Goal: Task Accomplishment & Management: Use online tool/utility

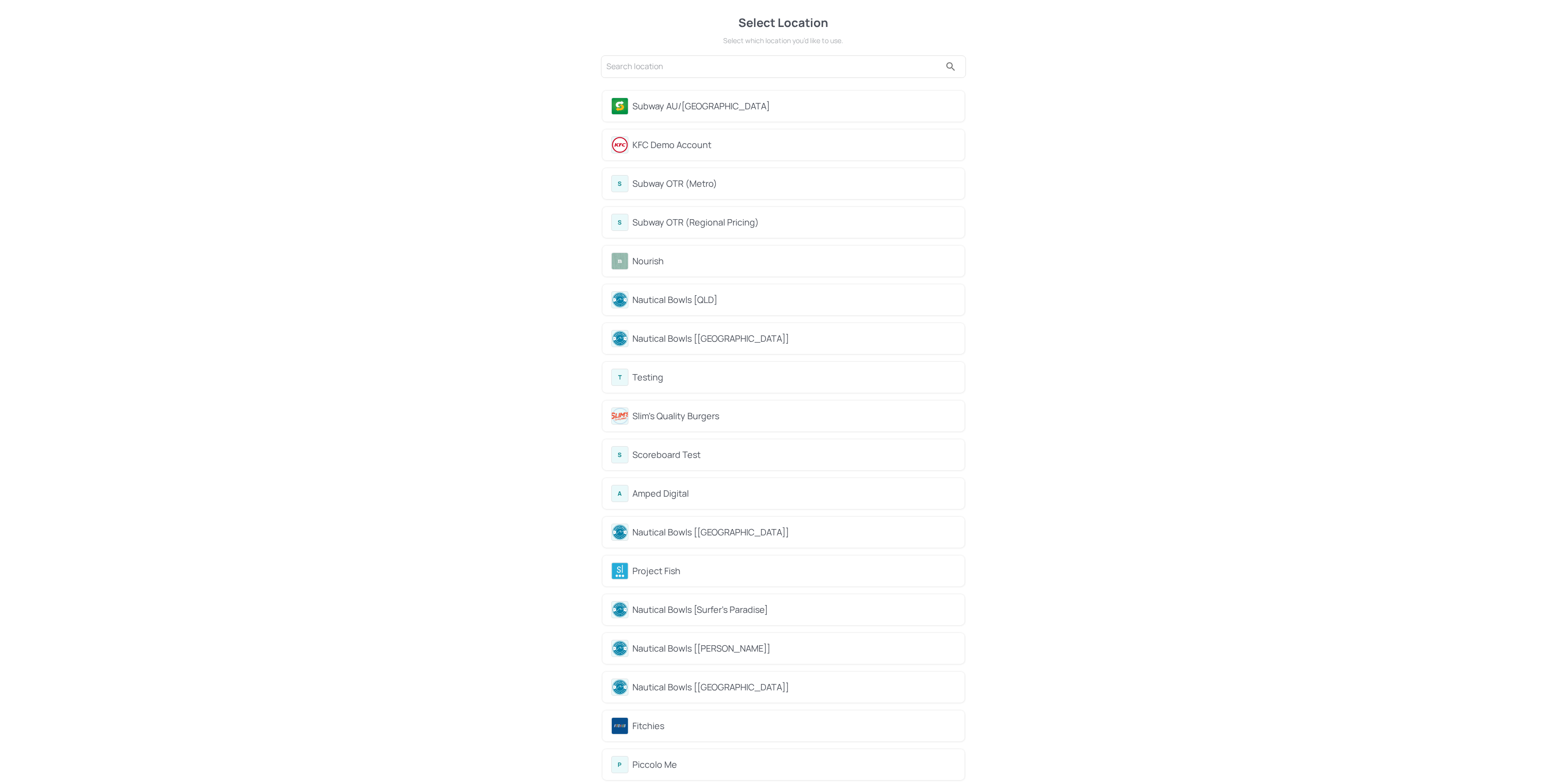
click at [666, 264] on div "Nourish" at bounding box center [794, 261] width 323 height 13
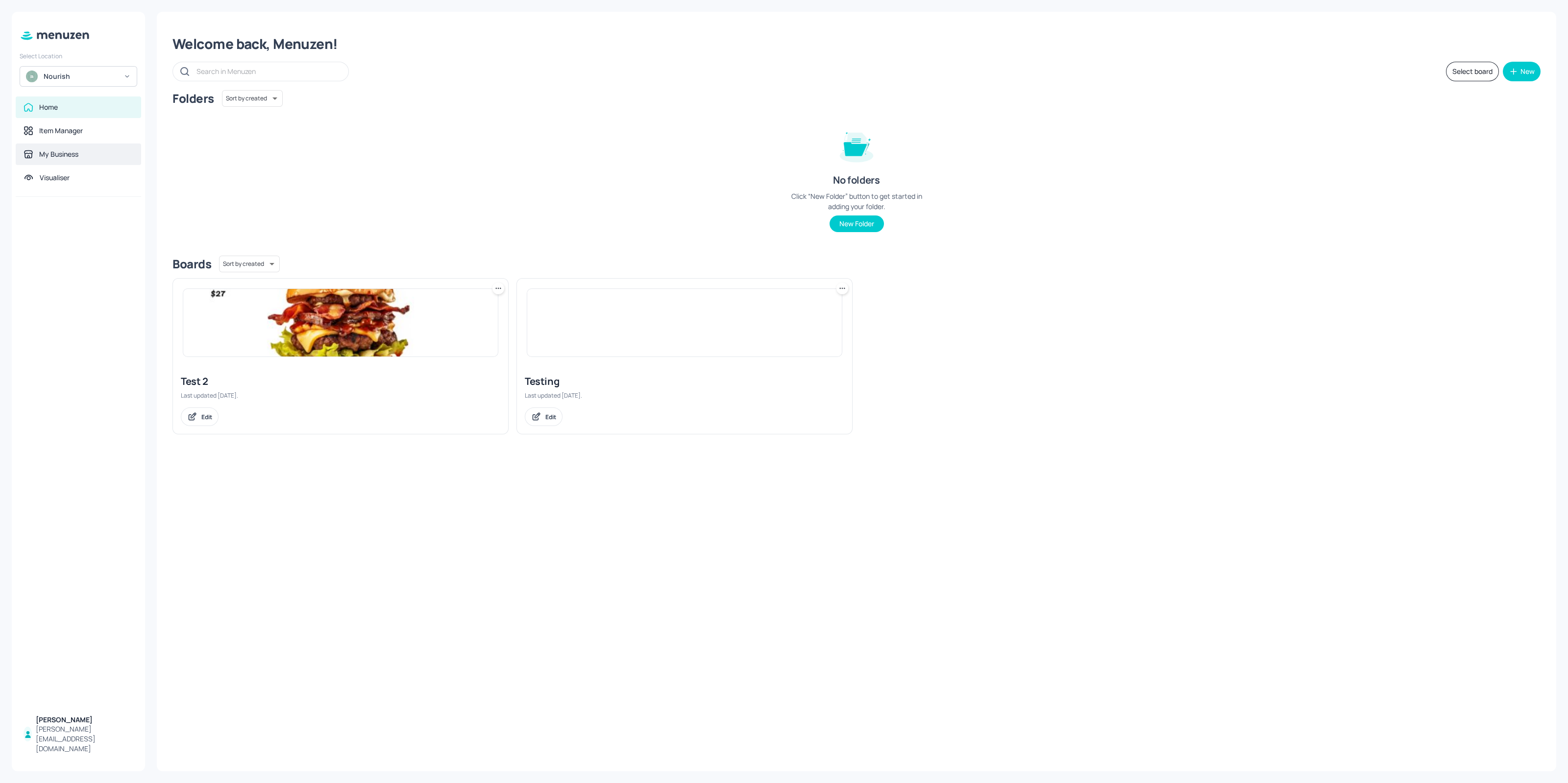
click at [72, 144] on div "My Business" at bounding box center [79, 154] width 125 height 21
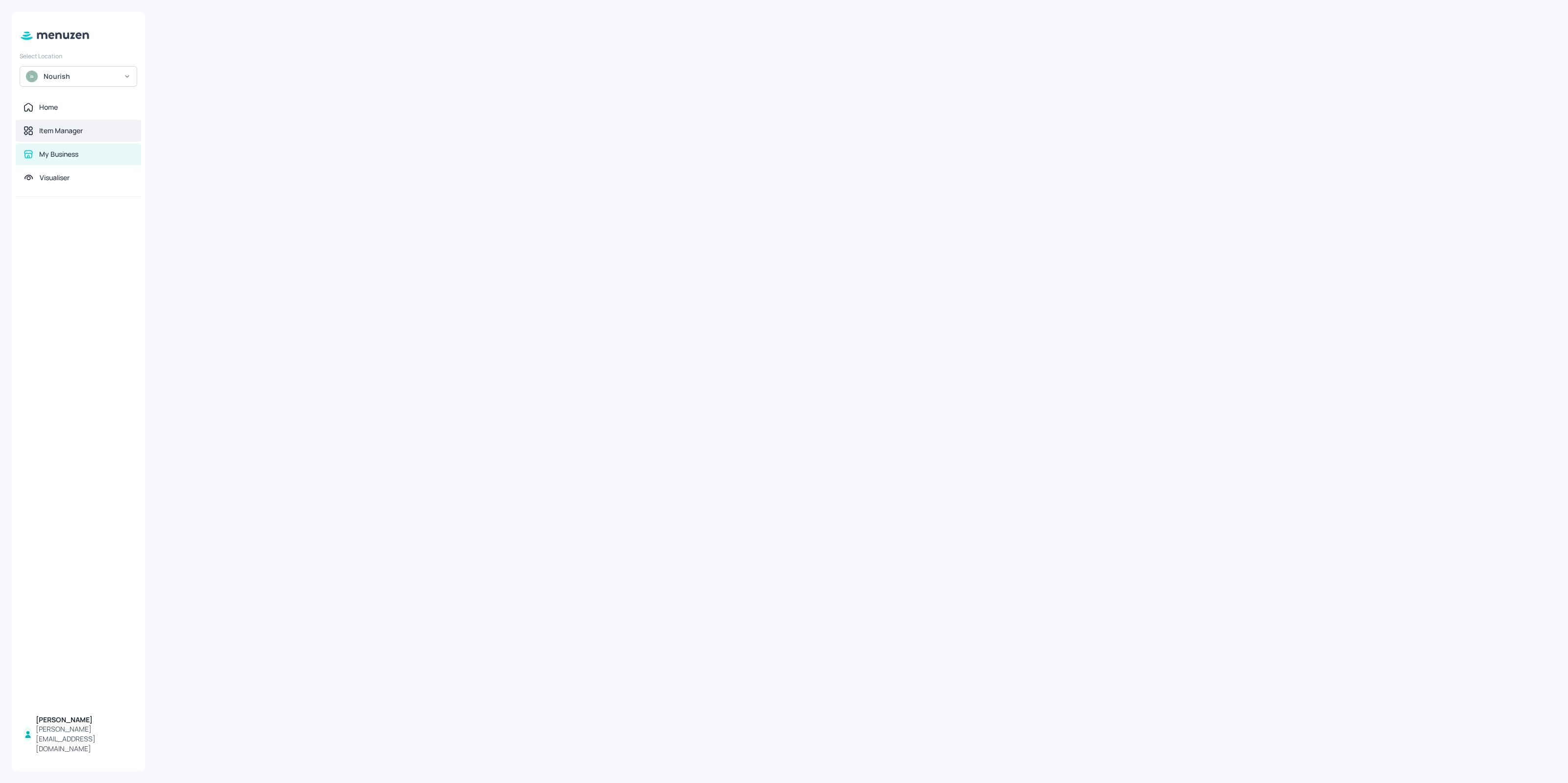
click at [70, 134] on div "Item Manager" at bounding box center [61, 131] width 44 height 10
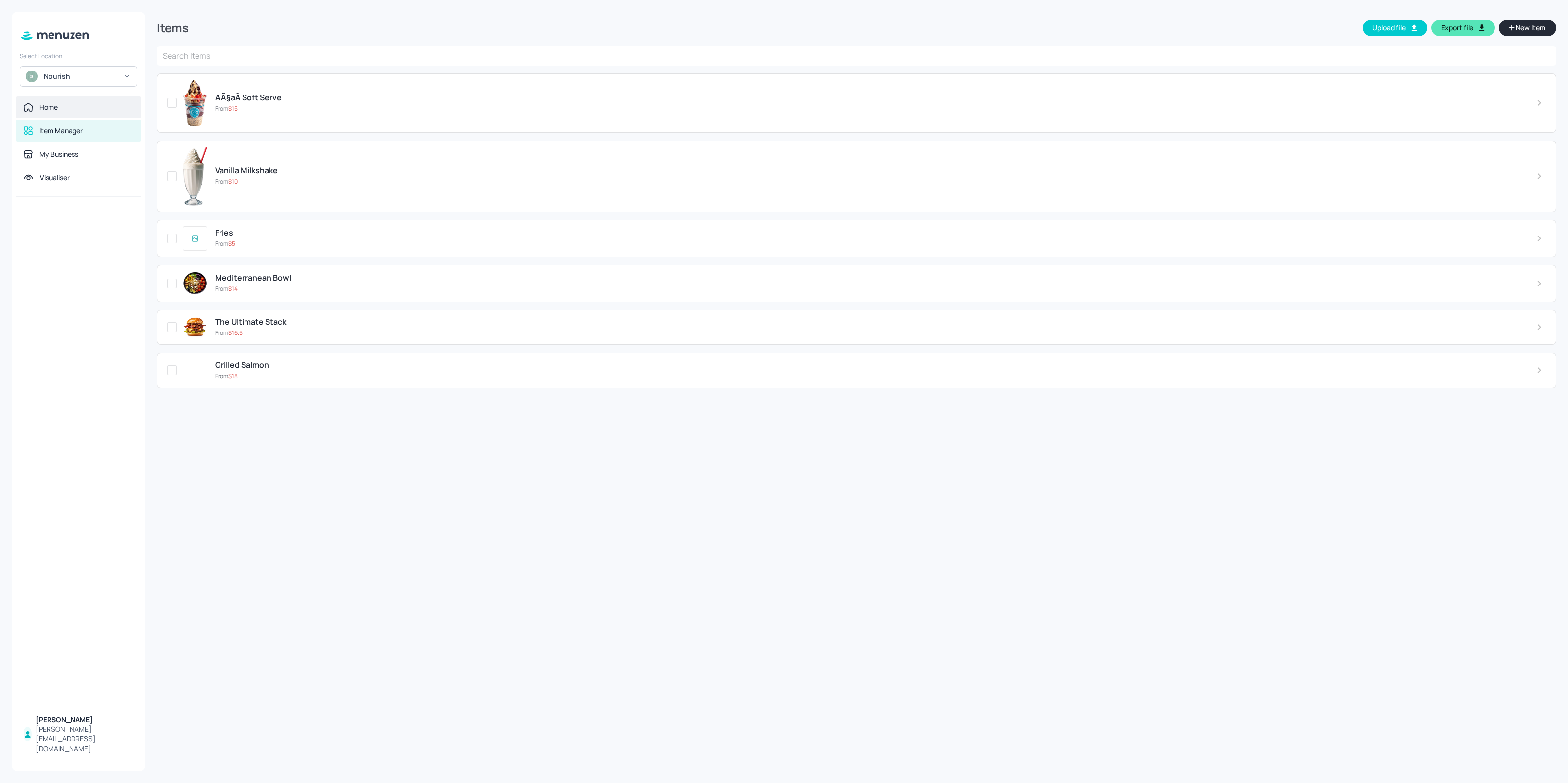
click at [74, 106] on div "Home" at bounding box center [79, 107] width 110 height 10
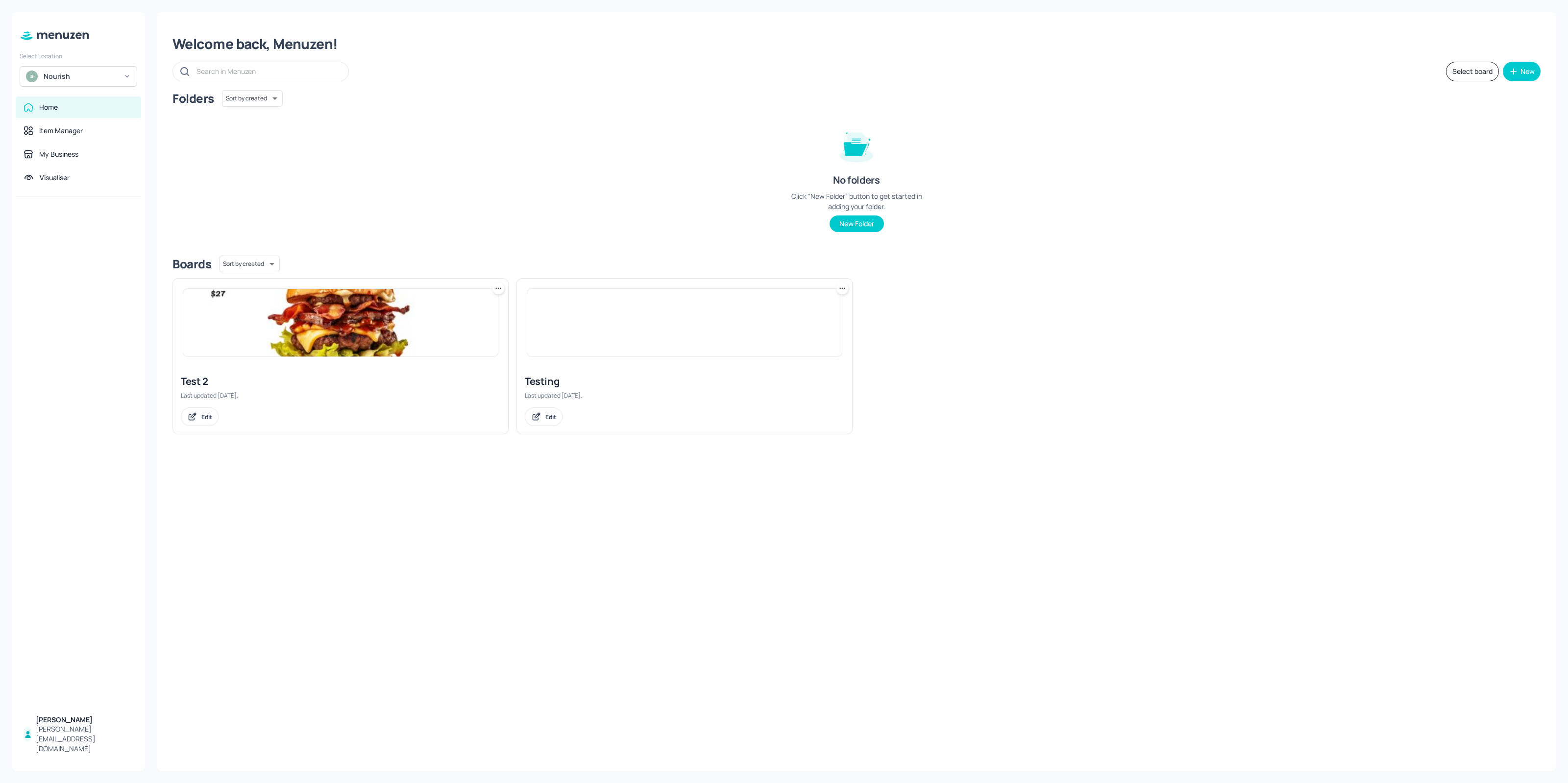
click at [429, 359] on div at bounding box center [340, 322] width 335 height 88
click at [343, 333] on img at bounding box center [340, 322] width 315 height 68
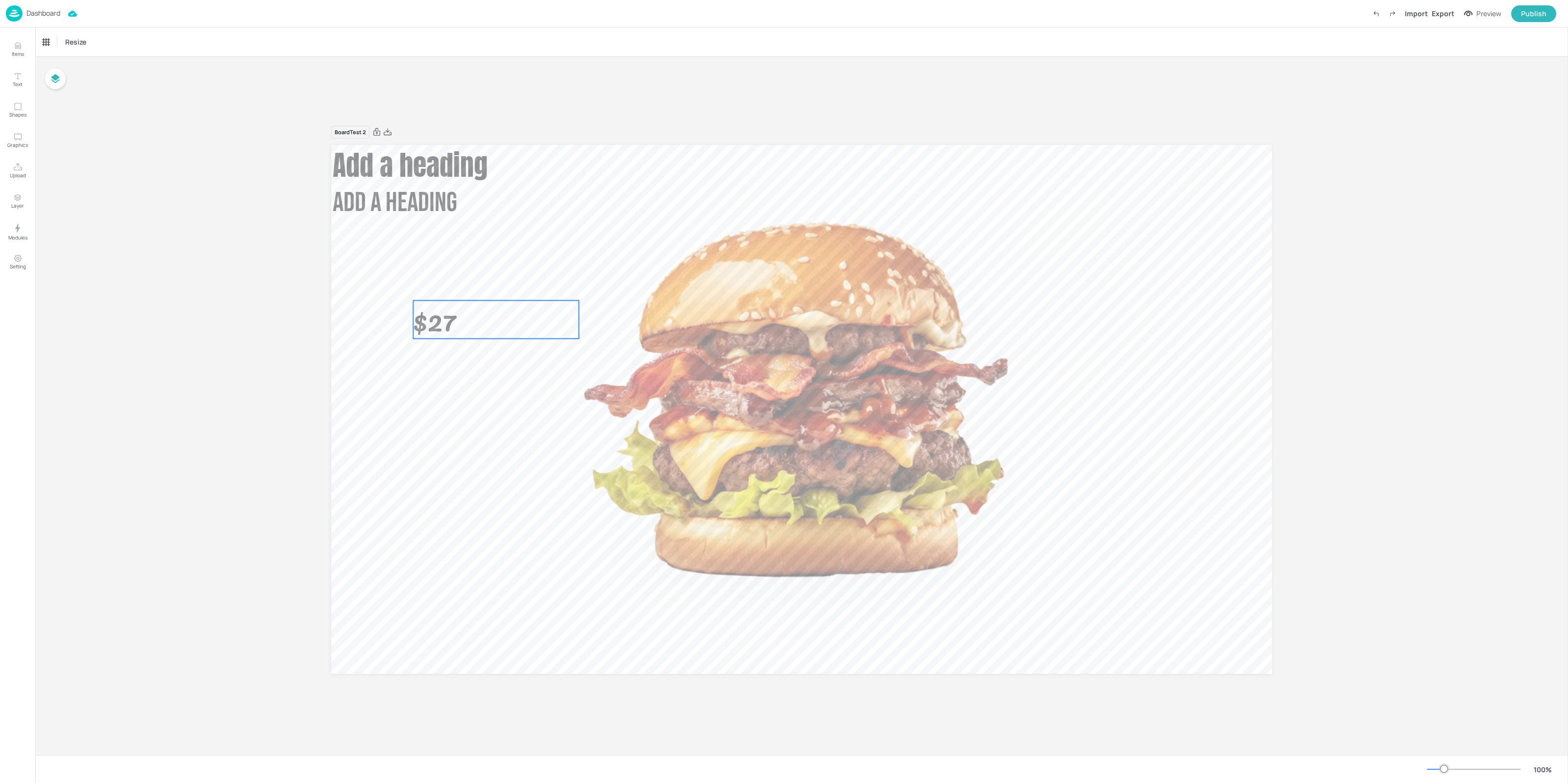
click at [444, 318] on span "$27" at bounding box center [435, 319] width 43 height 48
click at [373, 189] on span "Add a heading" at bounding box center [395, 203] width 124 height 33
type input "56"
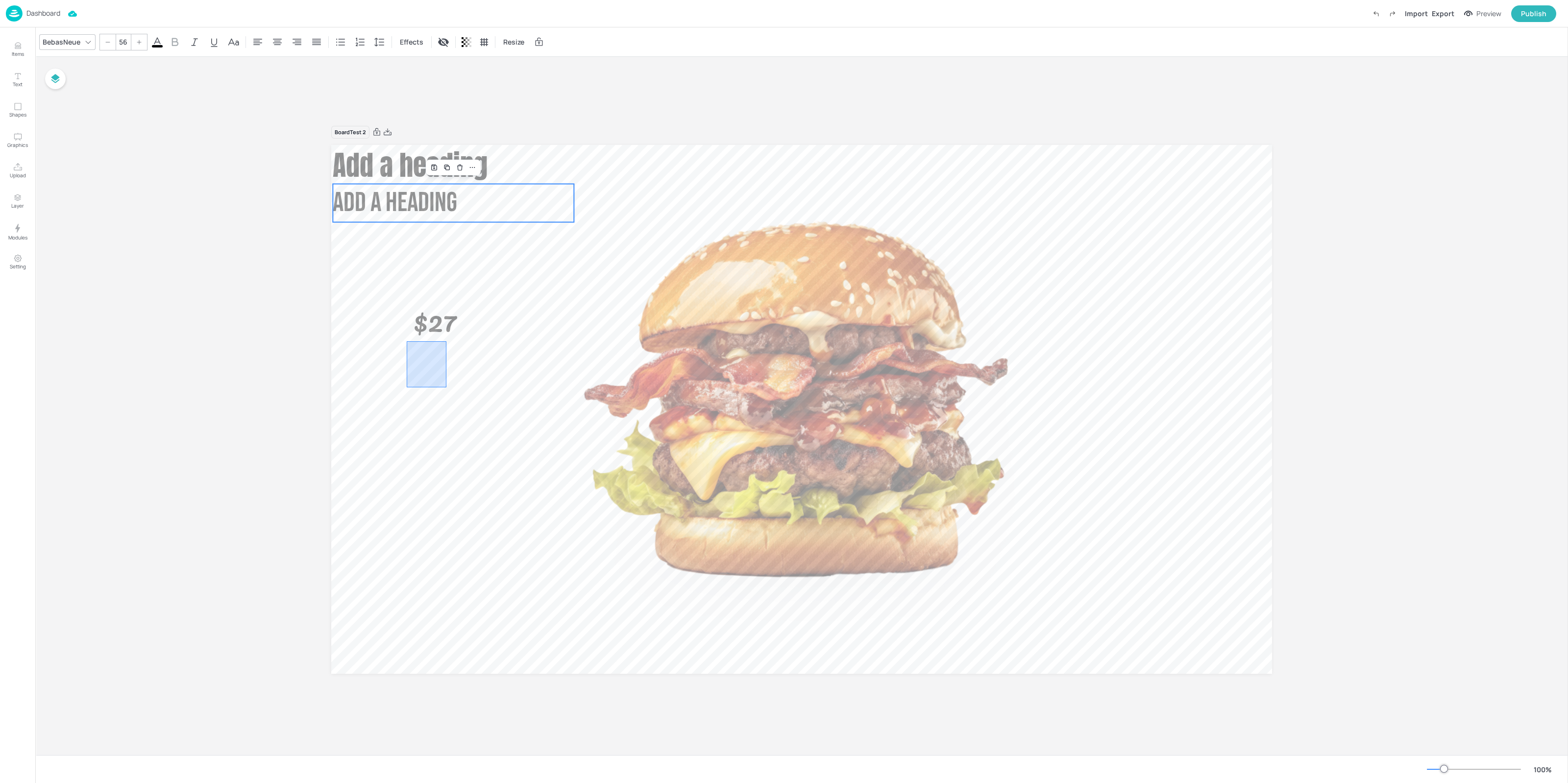
drag, startPoint x: 407, startPoint y: 341, endPoint x: 346, endPoint y: 130, distance: 219.6
drag, startPoint x: 369, startPoint y: 182, endPoint x: 422, endPoint y: 165, distance: 55.7
click at [382, 186] on span "Add a heading" at bounding box center [410, 165] width 155 height 41
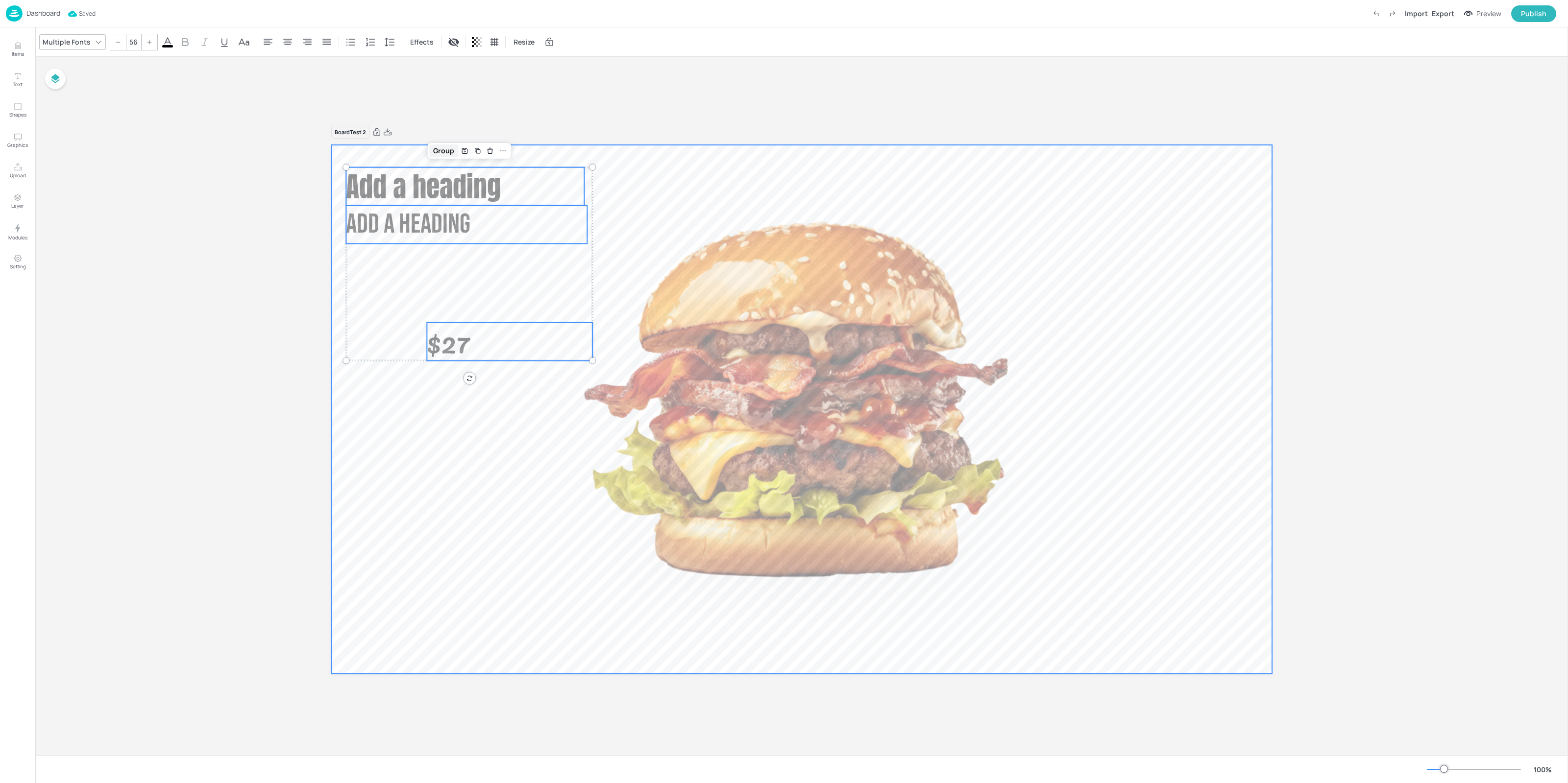
click at [450, 150] on div "Group" at bounding box center [443, 150] width 29 height 13
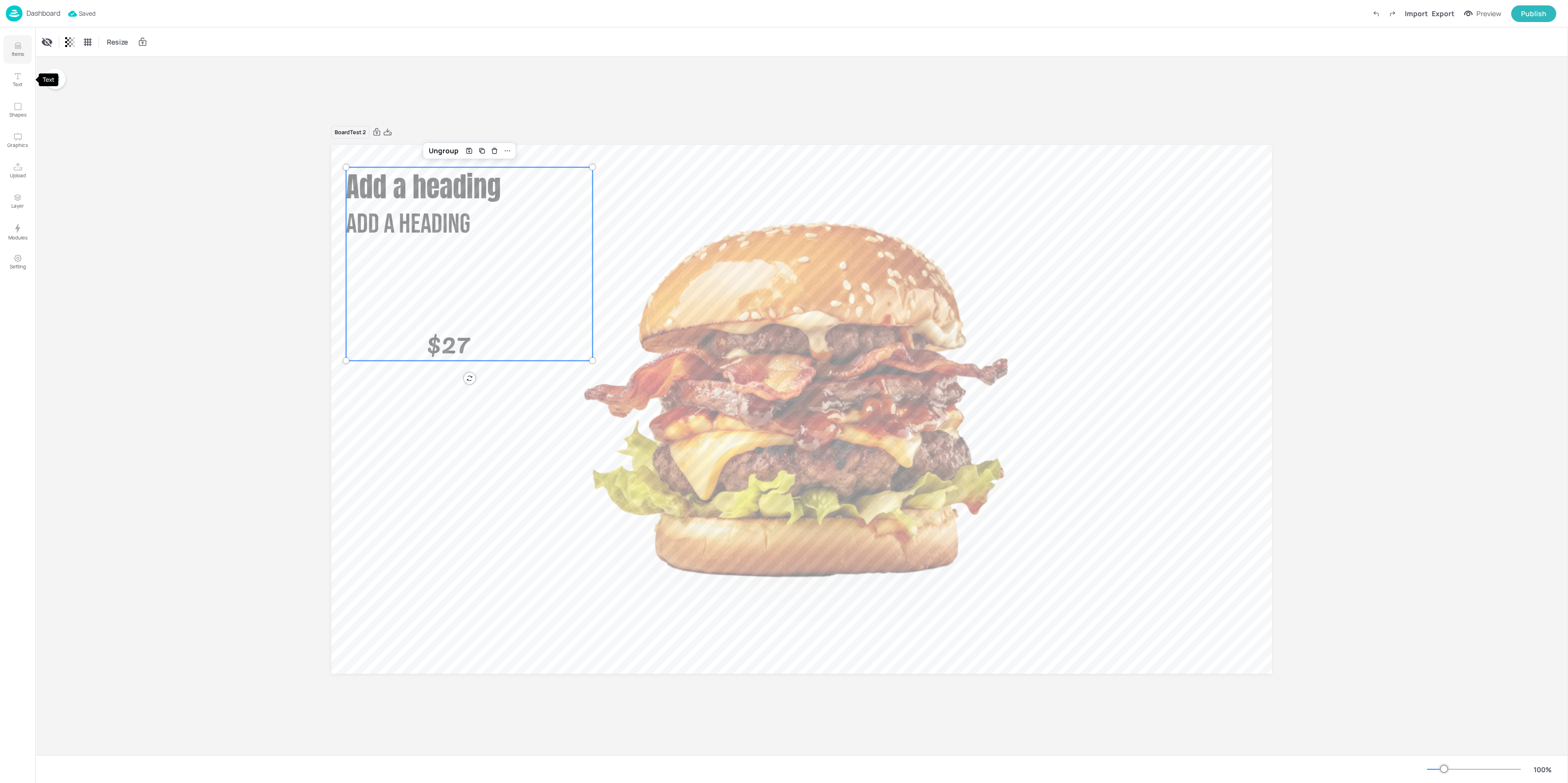
click at [23, 54] on p "Items" at bounding box center [18, 54] width 12 height 7
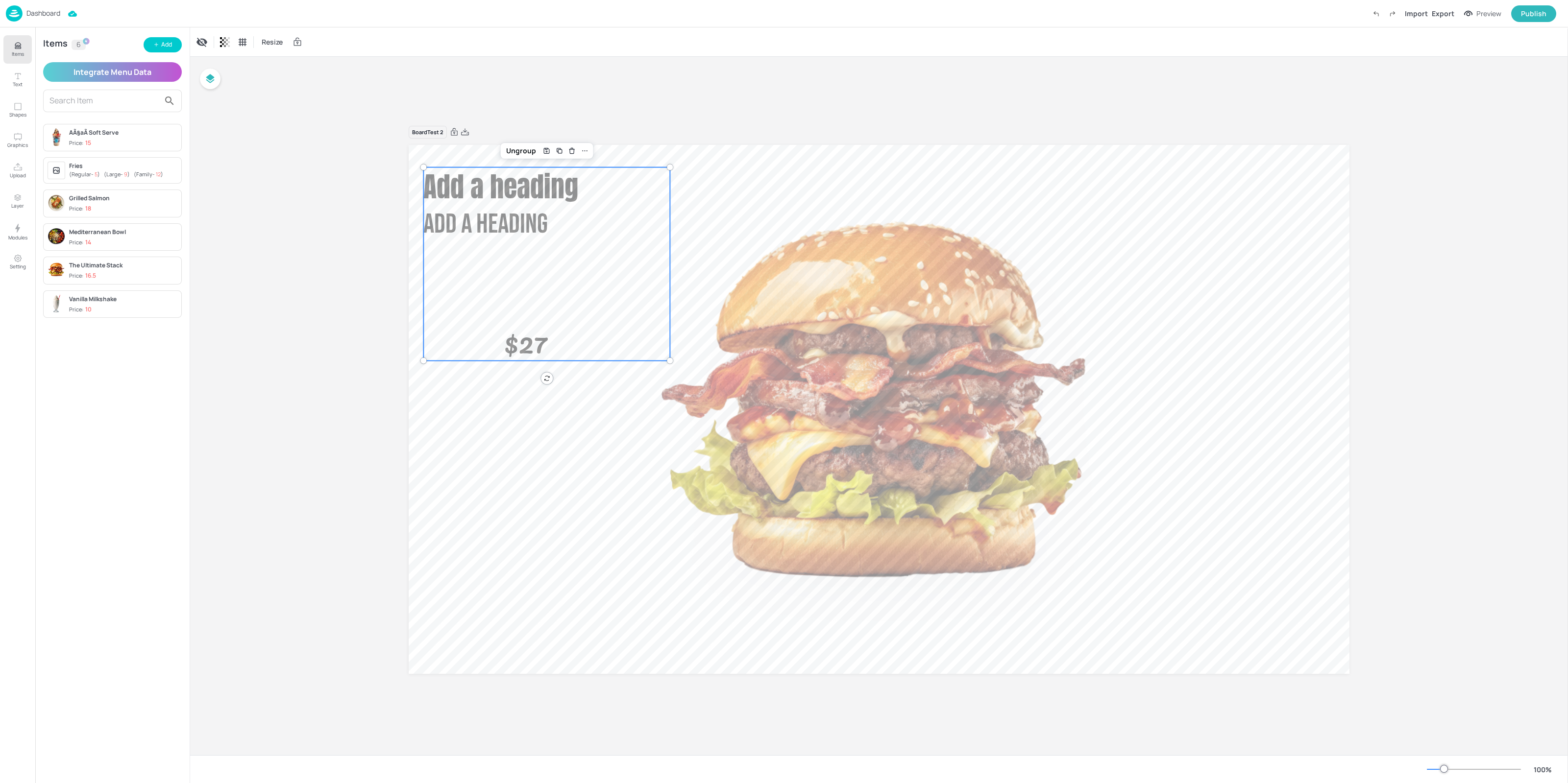
click at [84, 137] on div "AÃ§aÃ­ Soft Serve Price: 15" at bounding box center [124, 137] width 108 height 19
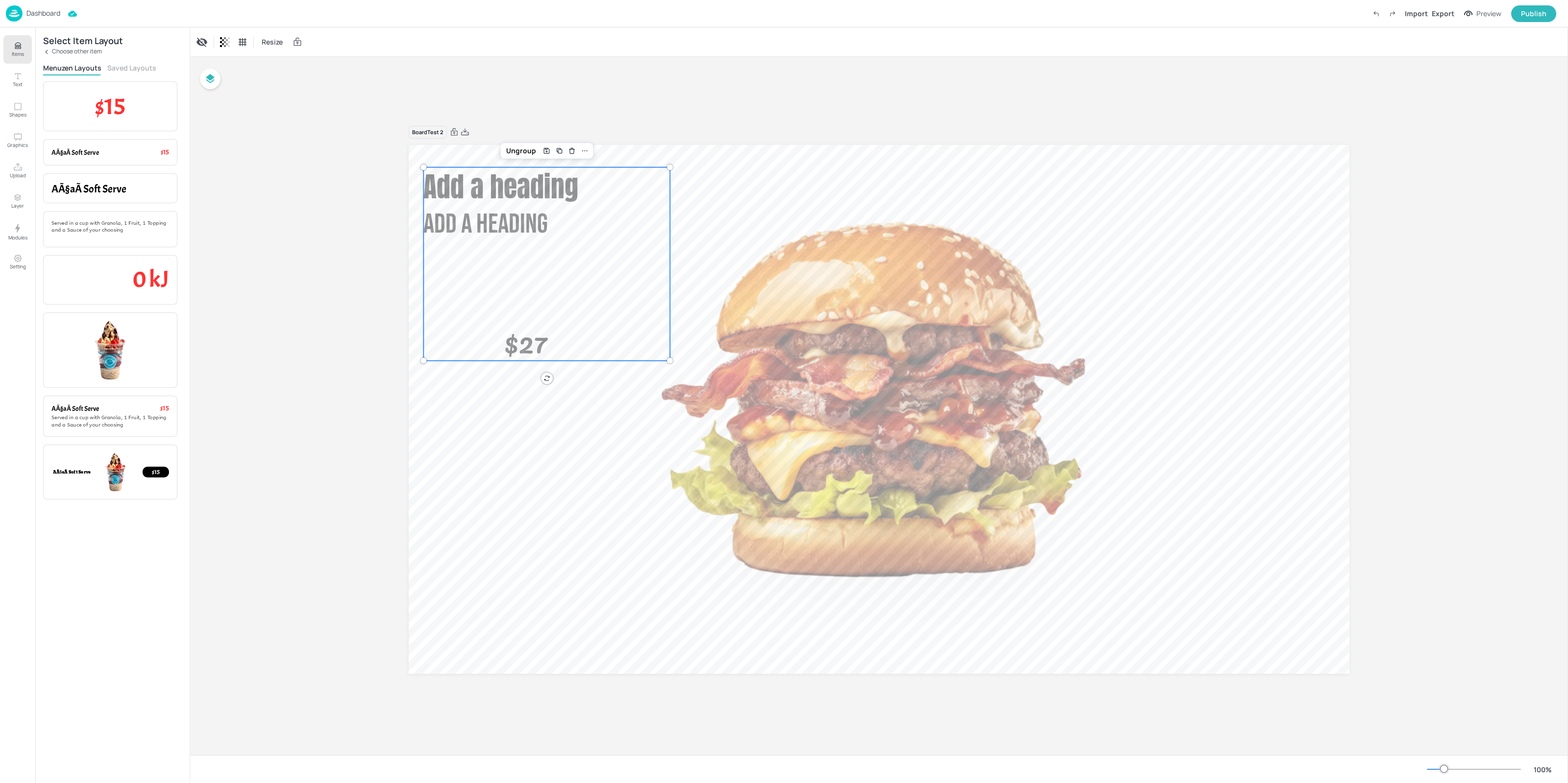
click at [127, 310] on div "$15 Item Price AÃ§aÃ­ Soft Serve $15 Item Name + Item Price AÃ§aÃ­ Soft Serve I…" at bounding box center [110, 427] width 135 height 692
click at [117, 353] on img at bounding box center [110, 350] width 59 height 59
drag, startPoint x: 548, startPoint y: 202, endPoint x: 481, endPoint y: 428, distance: 235.7
click at [476, 426] on img at bounding box center [489, 419] width 67 height 66
drag, startPoint x: 538, startPoint y: 490, endPoint x: 461, endPoint y: 444, distance: 89.7
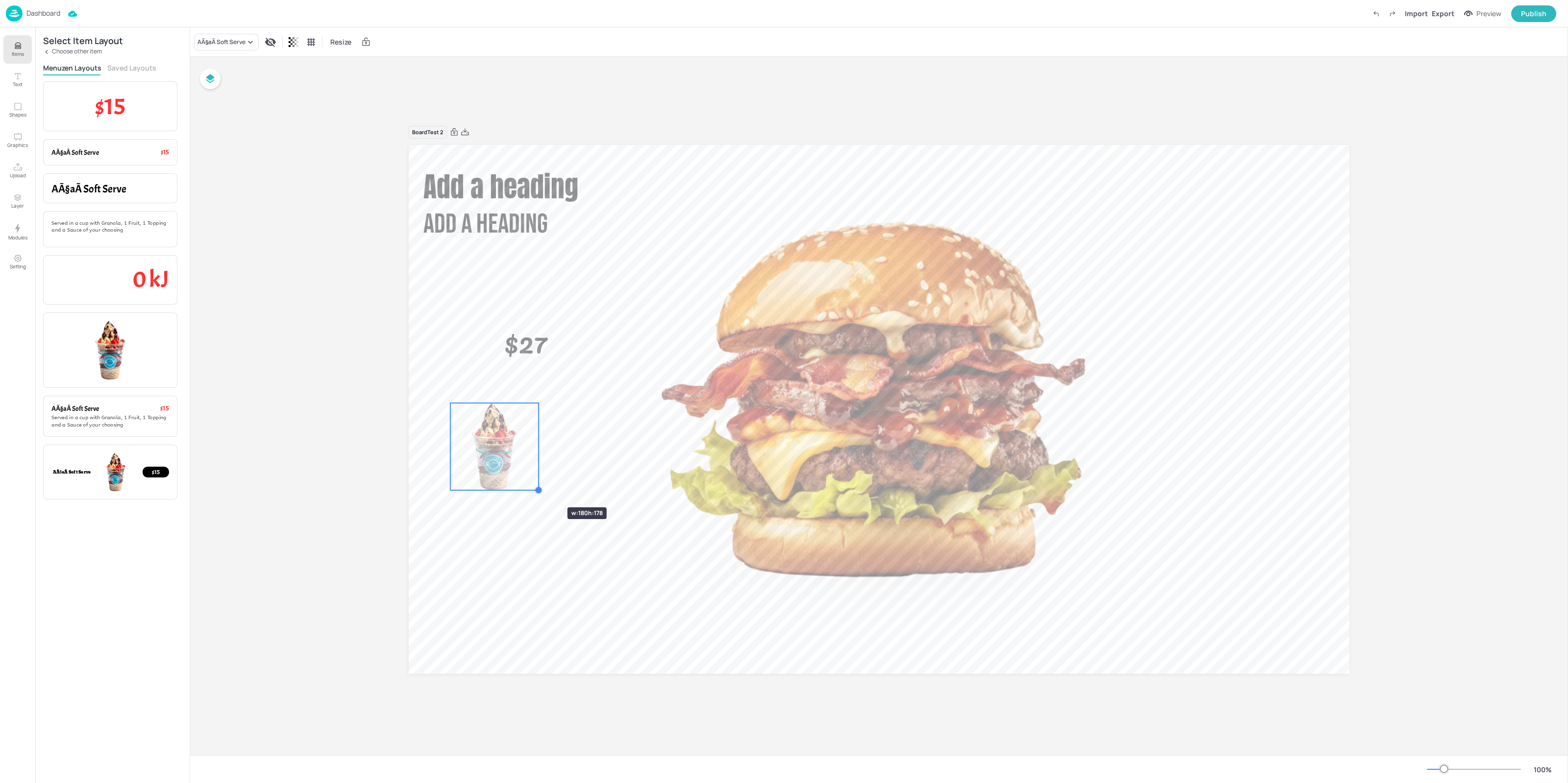
click at [542, 494] on div at bounding box center [538, 490] width 8 height 8
click at [242, 42] on div "AÃ§aÃ­ Soft Serve" at bounding box center [221, 42] width 48 height 9
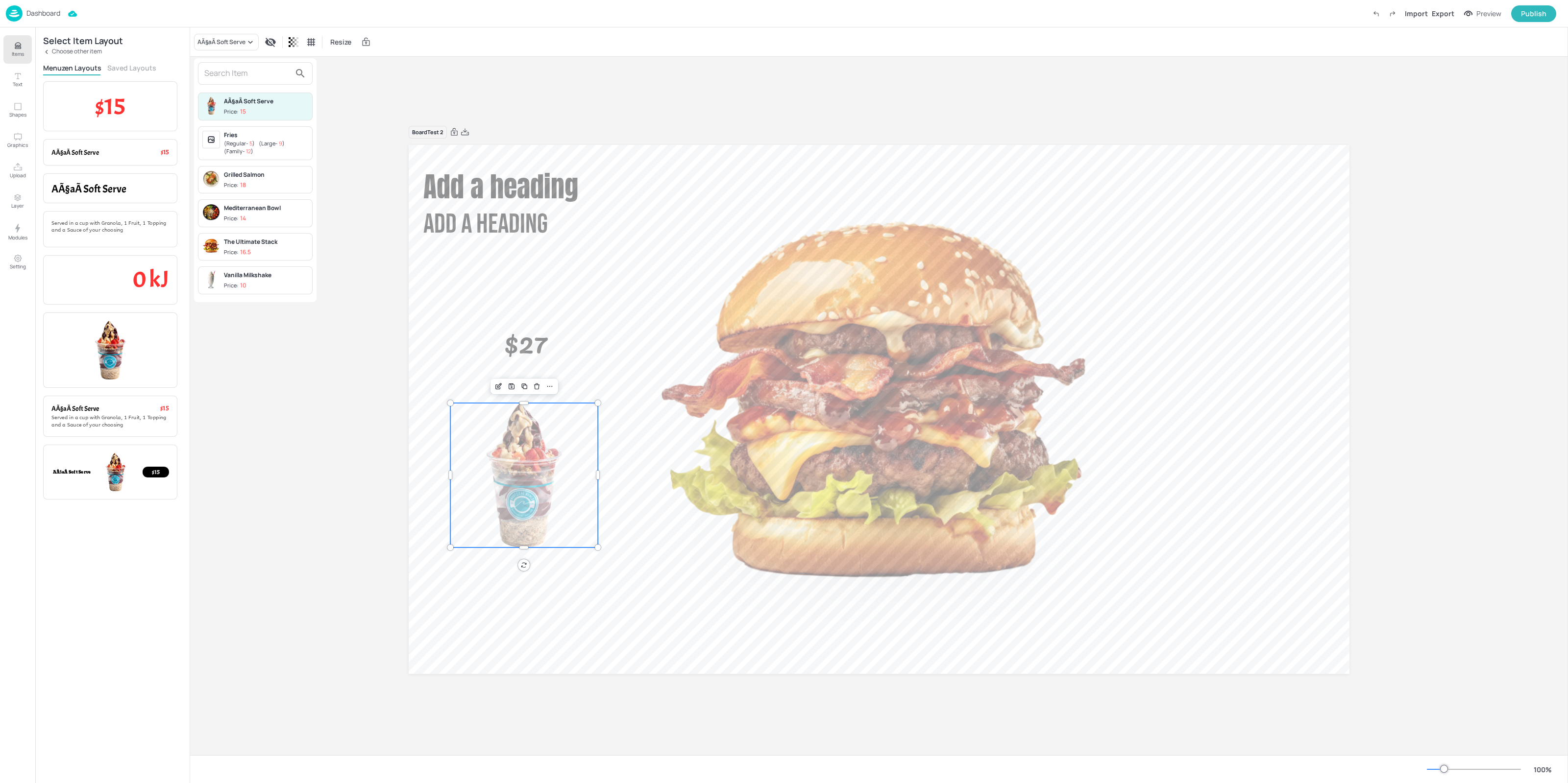
click at [127, 102] on div at bounding box center [784, 391] width 1568 height 783
click at [104, 105] on span "$15" at bounding box center [110, 106] width 30 height 30
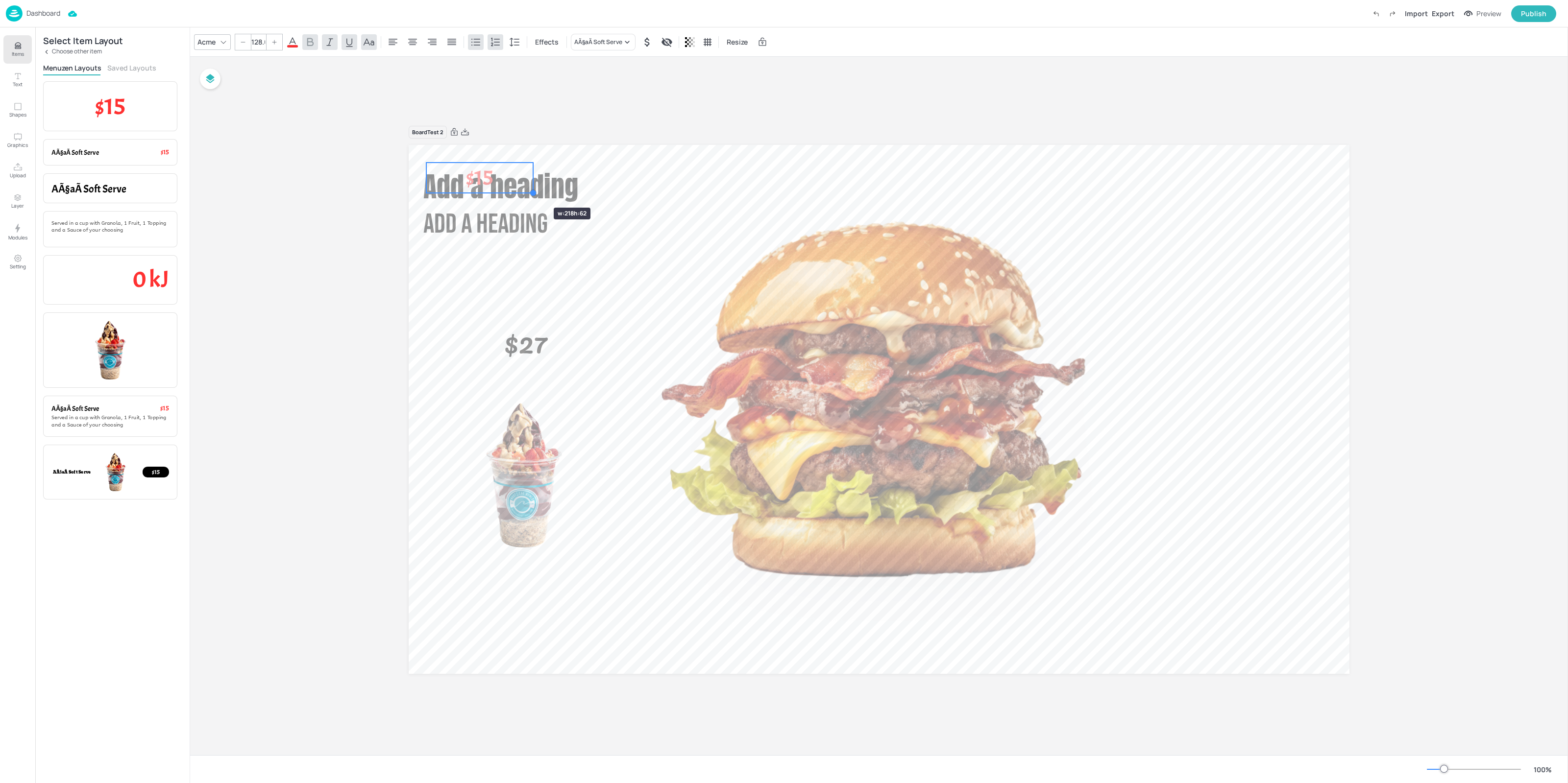
drag, startPoint x: 533, startPoint y: 201, endPoint x: 569, endPoint y: 240, distance: 53.1
click at [604, 263] on div "Add a heading Add a heading $27 $15" at bounding box center [879, 409] width 941 height 529
type input "150.7"
drag, startPoint x: 544, startPoint y: 231, endPoint x: 331, endPoint y: 72, distance: 265.8
click at [484, 322] on p "$15" at bounding box center [553, 338] width 363 height 103
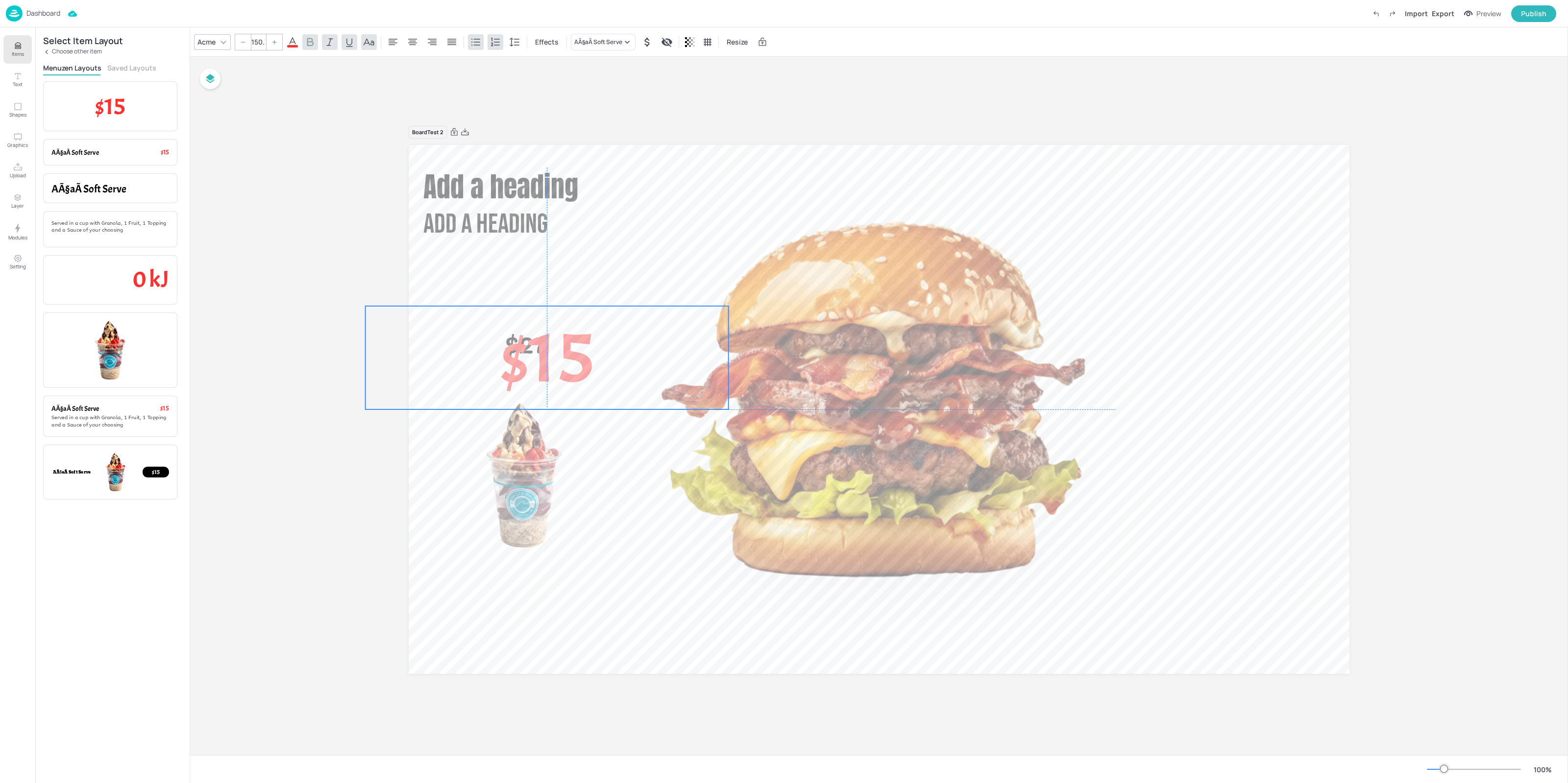
drag, startPoint x: 558, startPoint y: 352, endPoint x: 534, endPoint y: 329, distance: 33.2
click at [545, 362] on span "$15" at bounding box center [547, 357] width 92 height 92
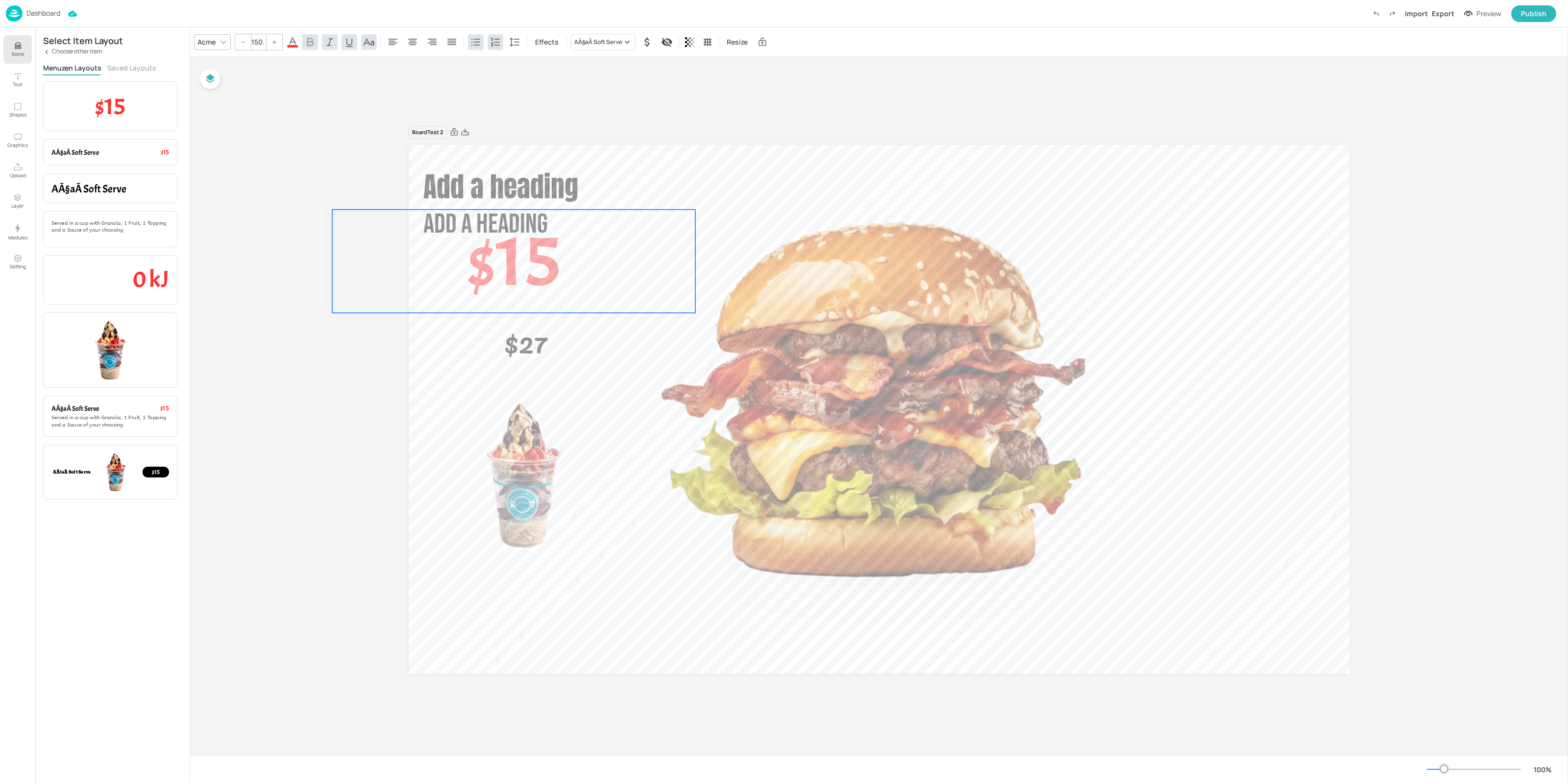
drag, startPoint x: 517, startPoint y: 344, endPoint x: 496, endPoint y: 291, distance: 57.0
click at [495, 307] on span "$15" at bounding box center [513, 260] width 92 height 92
drag, startPoint x: 463, startPoint y: 162, endPoint x: 504, endPoint y: 302, distance: 145.9
click at [504, 302] on div "Board Test 2 Add a heading Add a heading $27 $15" at bounding box center [879, 412] width 941 height 573
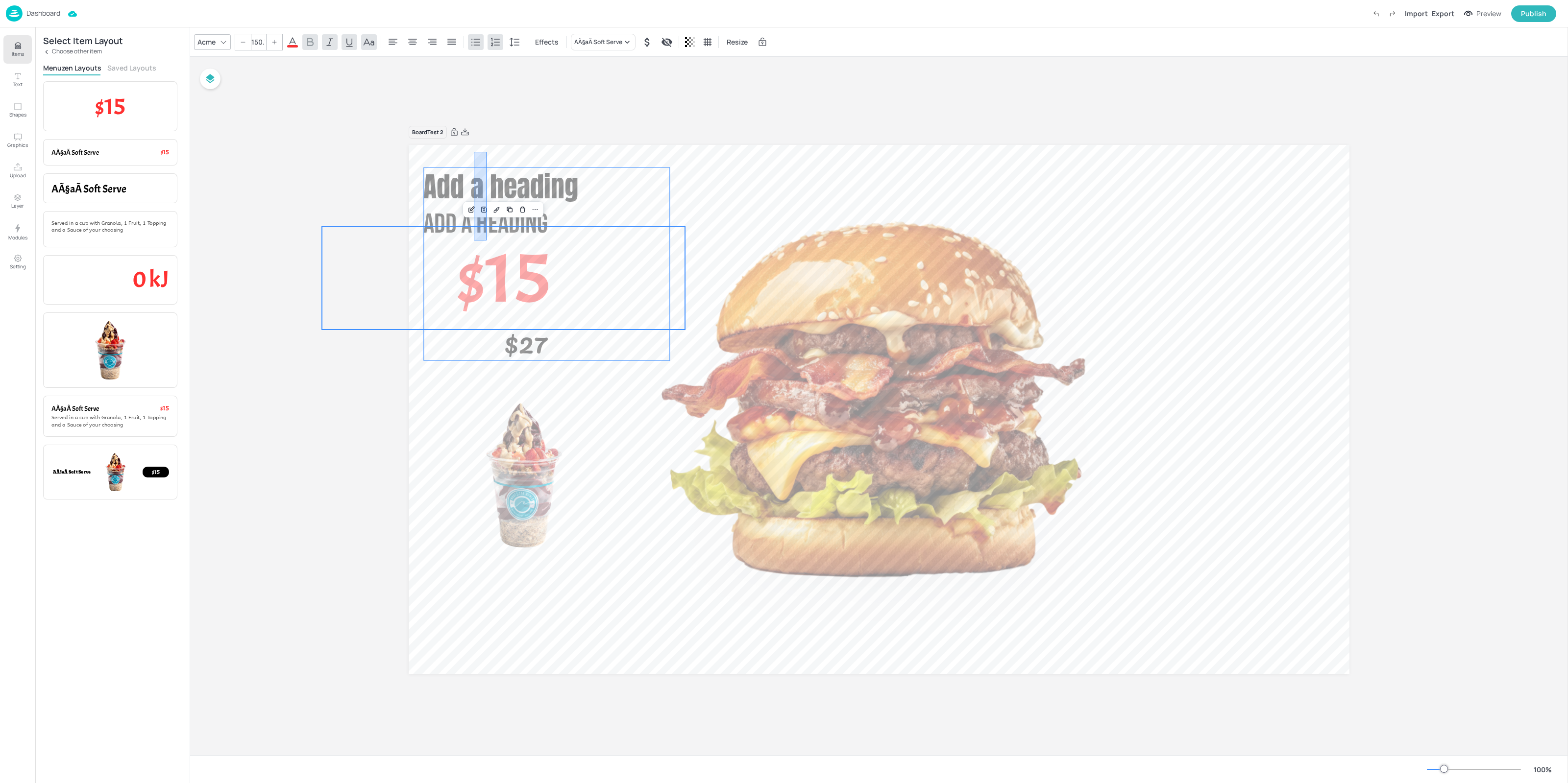
drag, startPoint x: 483, startPoint y: 176, endPoint x: 467, endPoint y: 252, distance: 77.7
click at [469, 145] on div "Add a heading Add a heading $27 $15" at bounding box center [879, 145] width 941 height 0
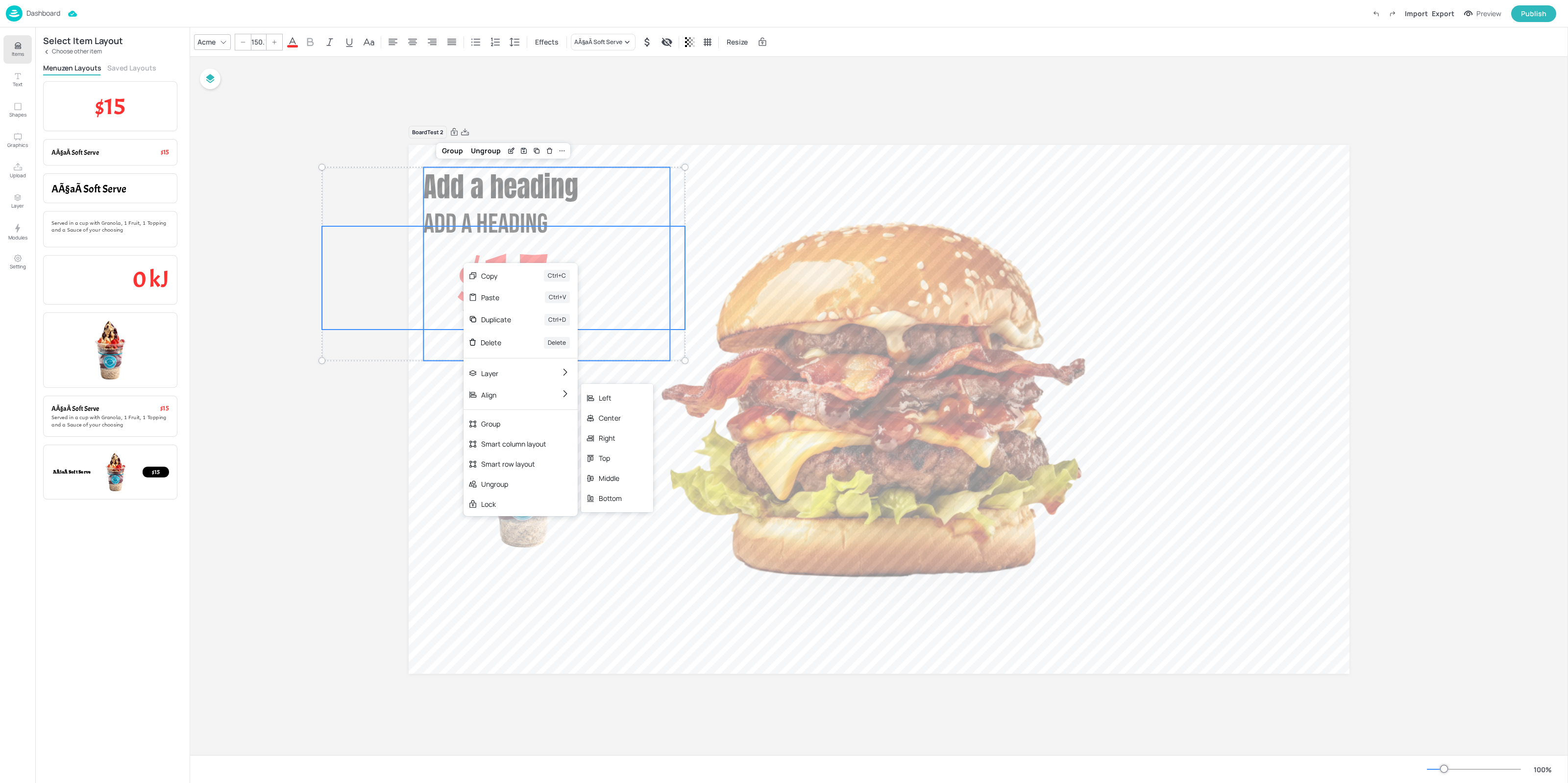
click at [619, 474] on div "Middle" at bounding box center [611, 478] width 23 height 10
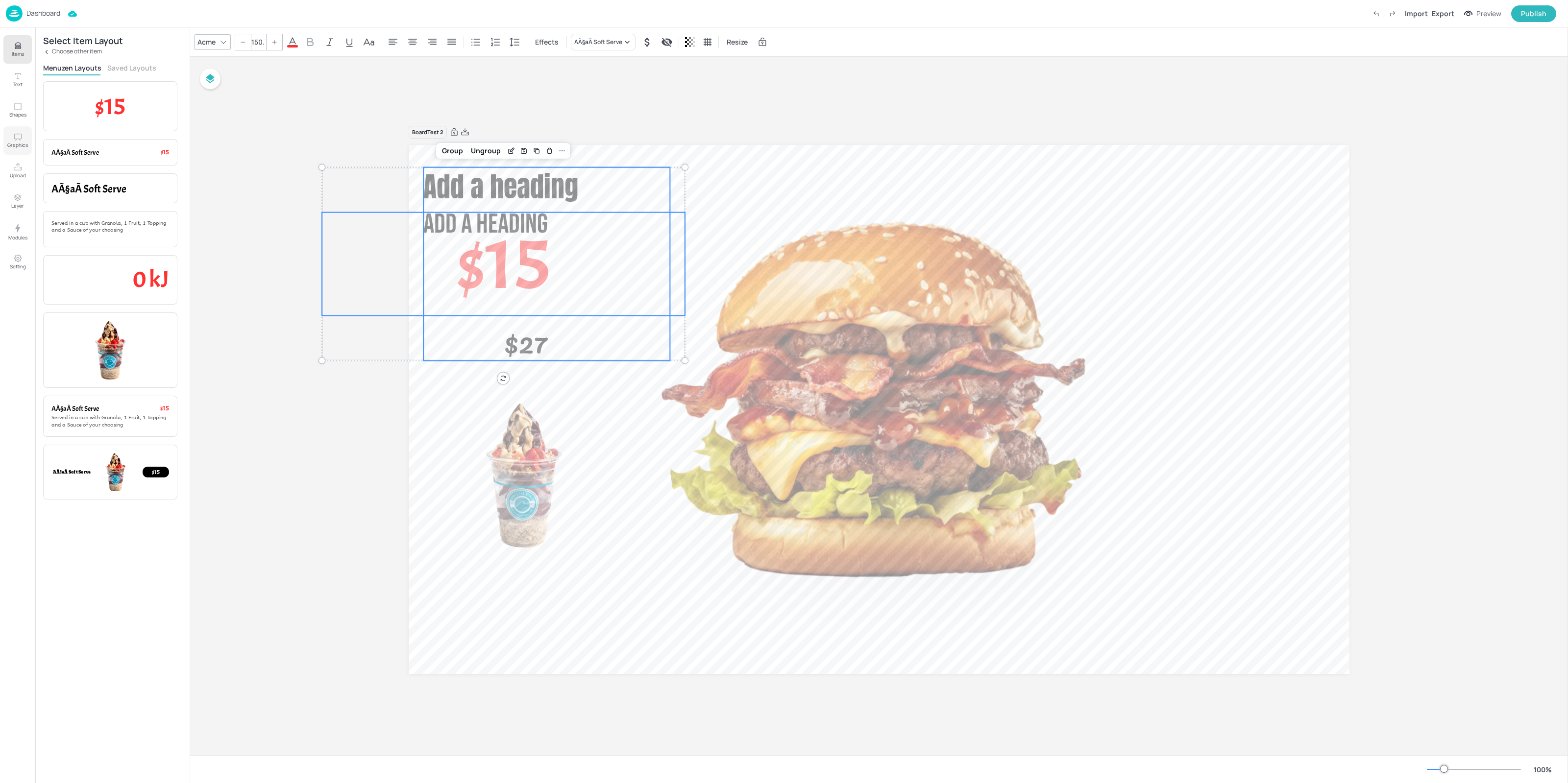
click at [13, 134] on icon "Graphics" at bounding box center [18, 136] width 9 height 9
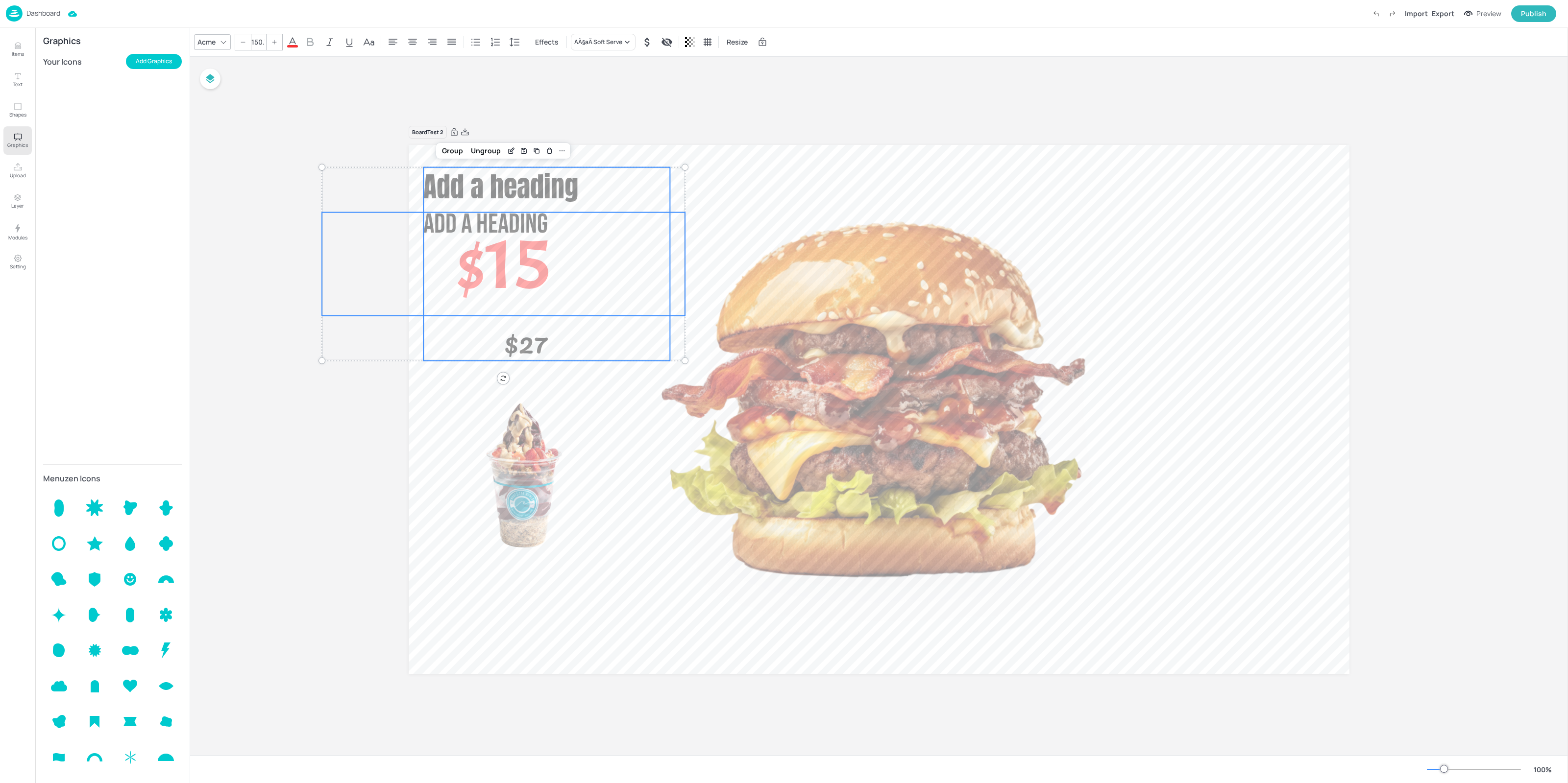
drag, startPoint x: 0, startPoint y: 93, endPoint x: 23, endPoint y: 120, distance: 35.5
click at [0, 94] on div "Items Text Shapes Graphics Upload Layer Modules Setting" at bounding box center [18, 405] width 35 height 756
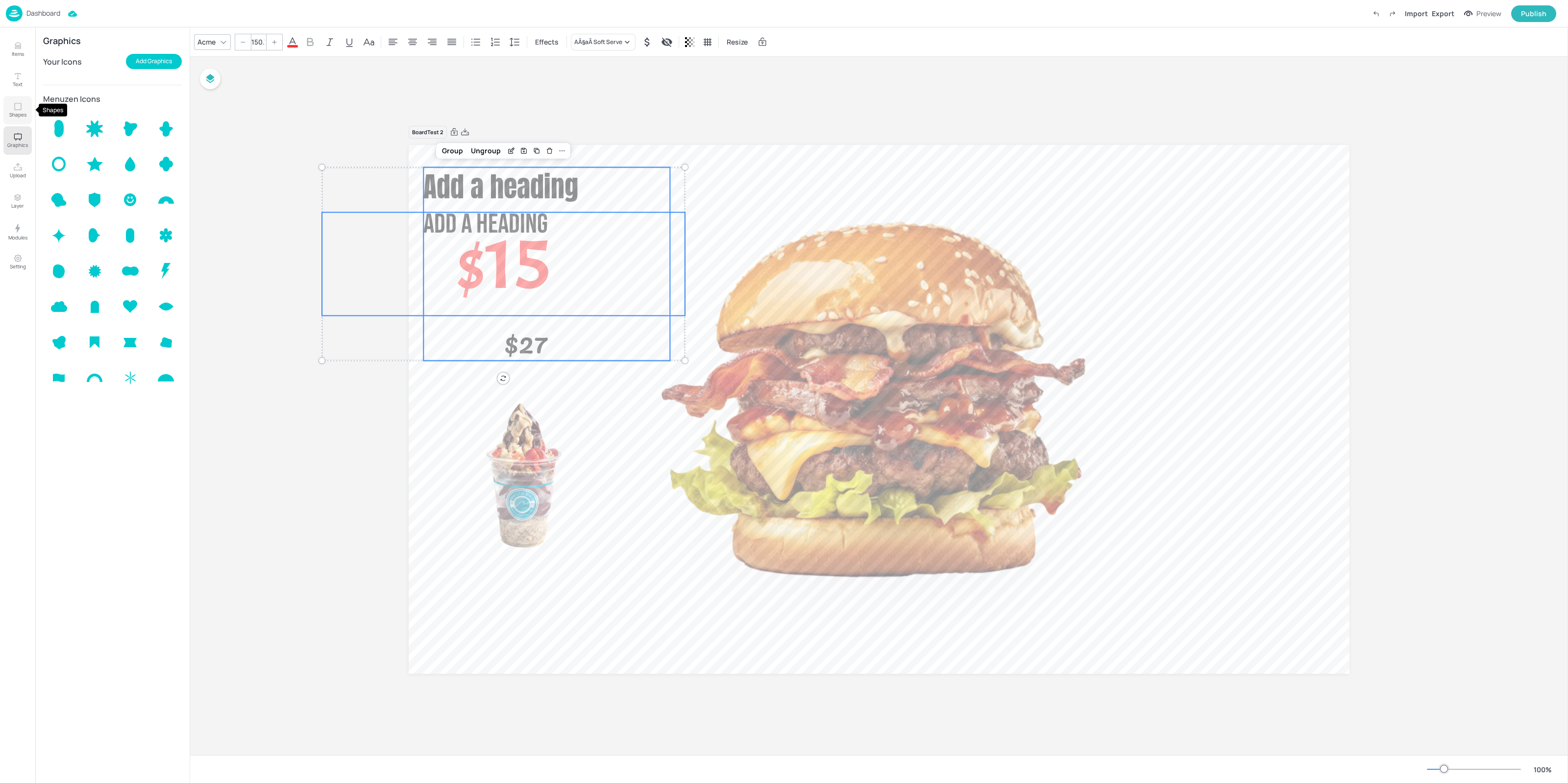
click at [22, 122] on button "Shapes" at bounding box center [18, 110] width 29 height 29
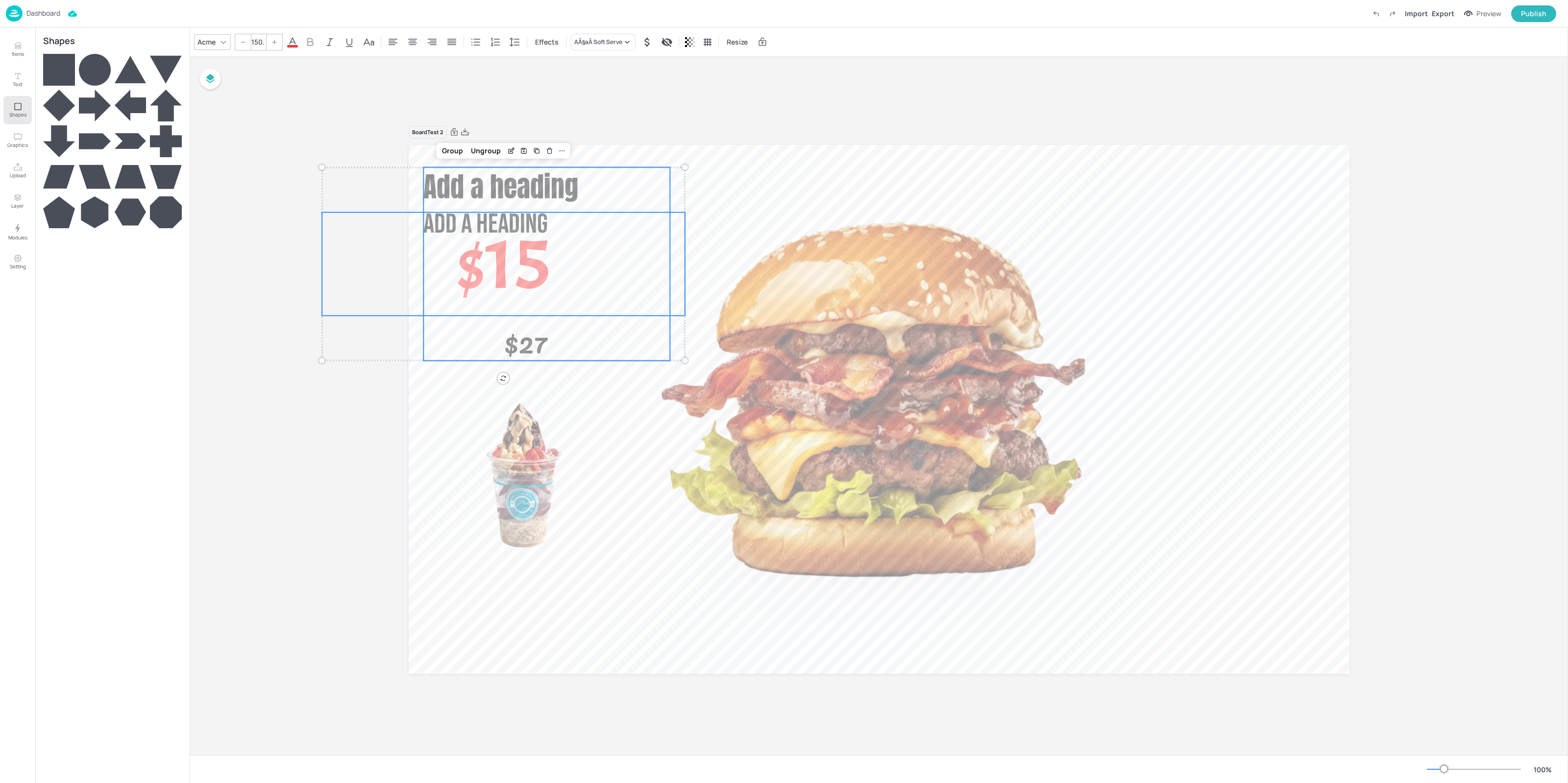
click at [93, 71] on icon at bounding box center [95, 70] width 32 height 32
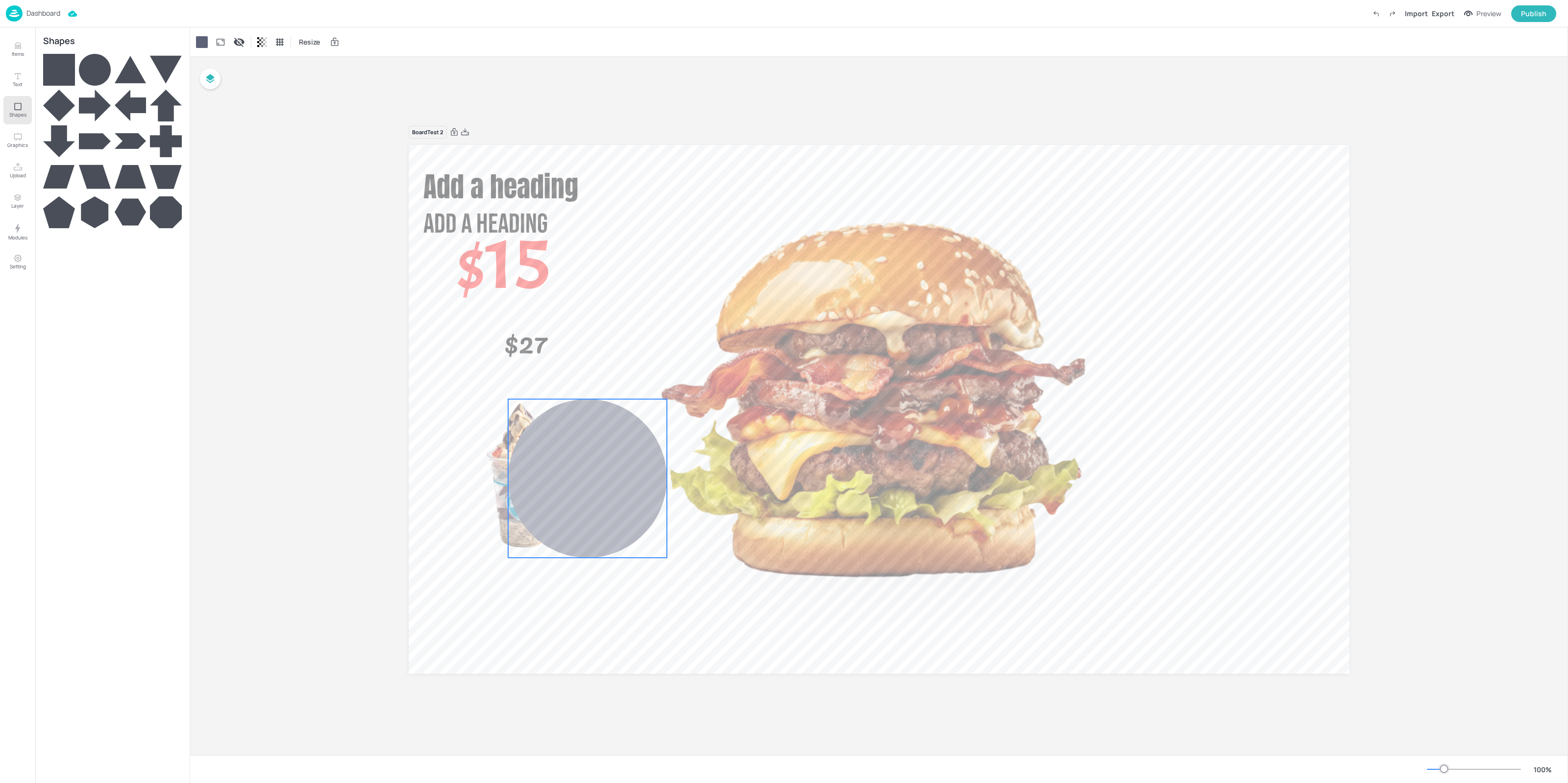
drag, startPoint x: 674, startPoint y: 496, endPoint x: 565, endPoint y: 464, distance: 113.6
click at [567, 466] on div at bounding box center [587, 478] width 159 height 159
click at [219, 45] on icon at bounding box center [220, 42] width 10 height 10
click at [255, 69] on icon at bounding box center [254, 67] width 12 height 12
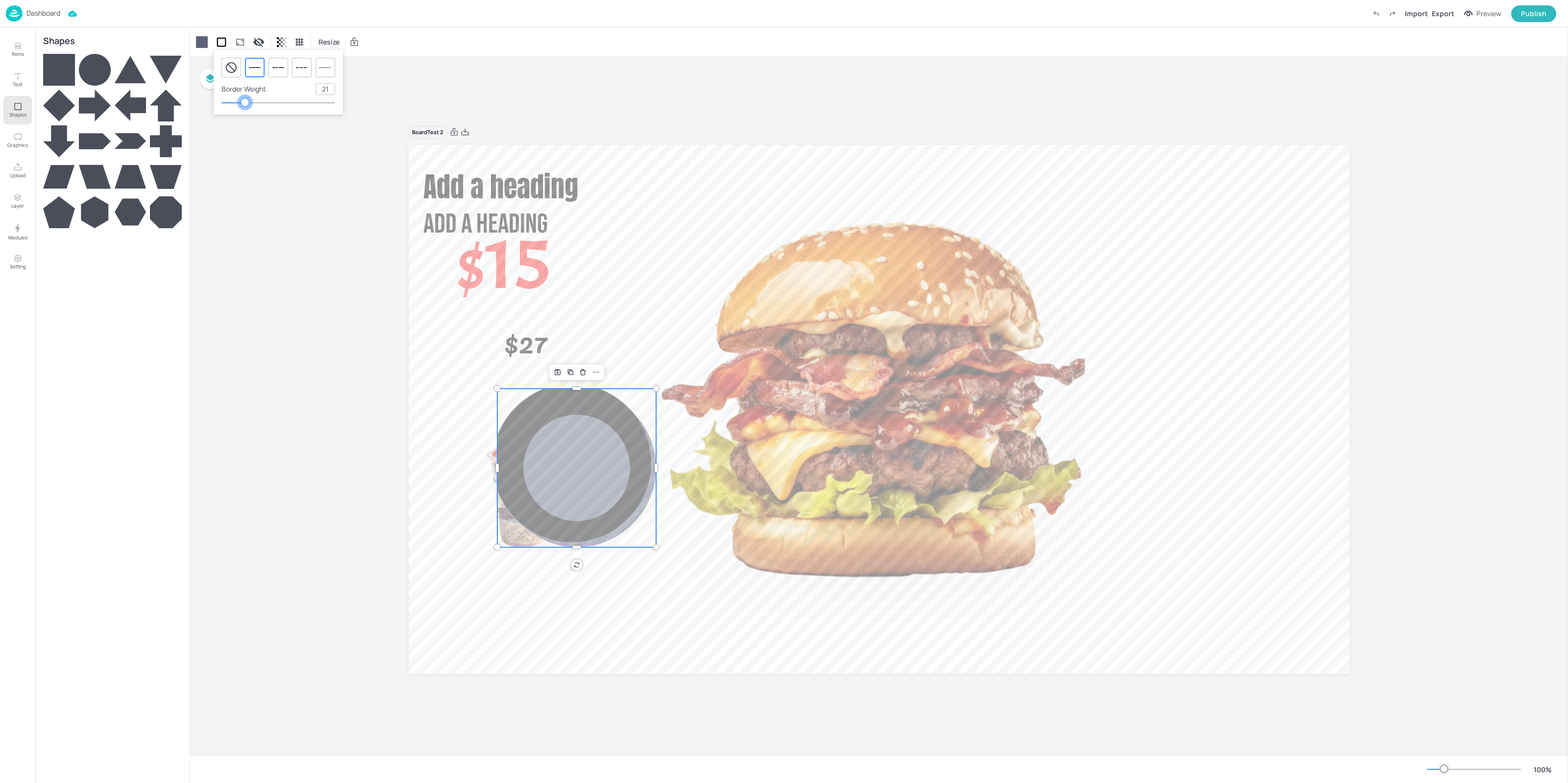
drag, startPoint x: 256, startPoint y: 103, endPoint x: 242, endPoint y: 9, distance: 95.0
click at [245, 105] on div at bounding box center [278, 103] width 114 height 8
type input "20"
click at [69, 82] on icon at bounding box center [59, 70] width 32 height 32
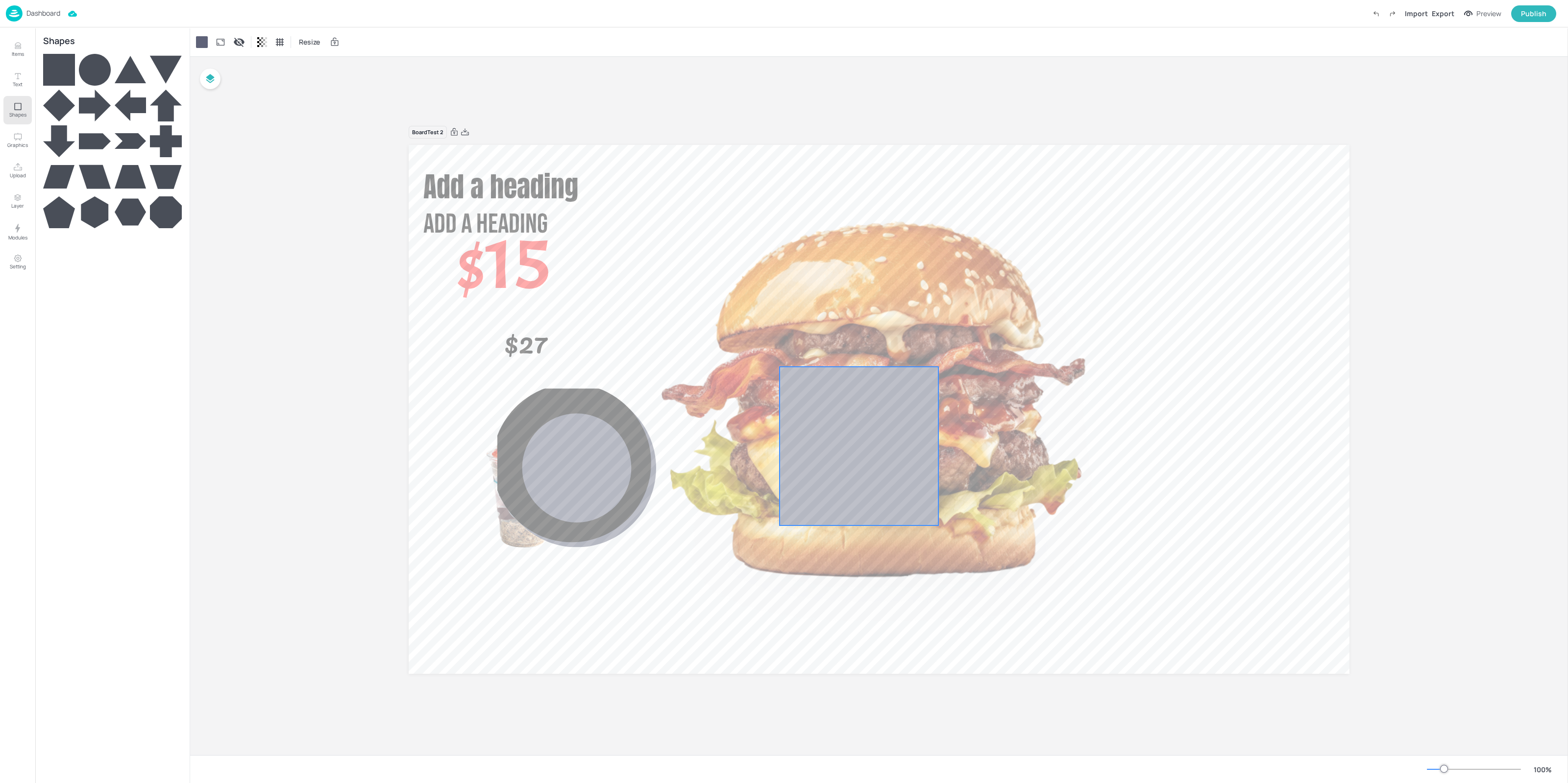
drag, startPoint x: 740, startPoint y: 405, endPoint x: 509, endPoint y: 266, distance: 269.6
click at [780, 367] on div at bounding box center [859, 446] width 159 height 159
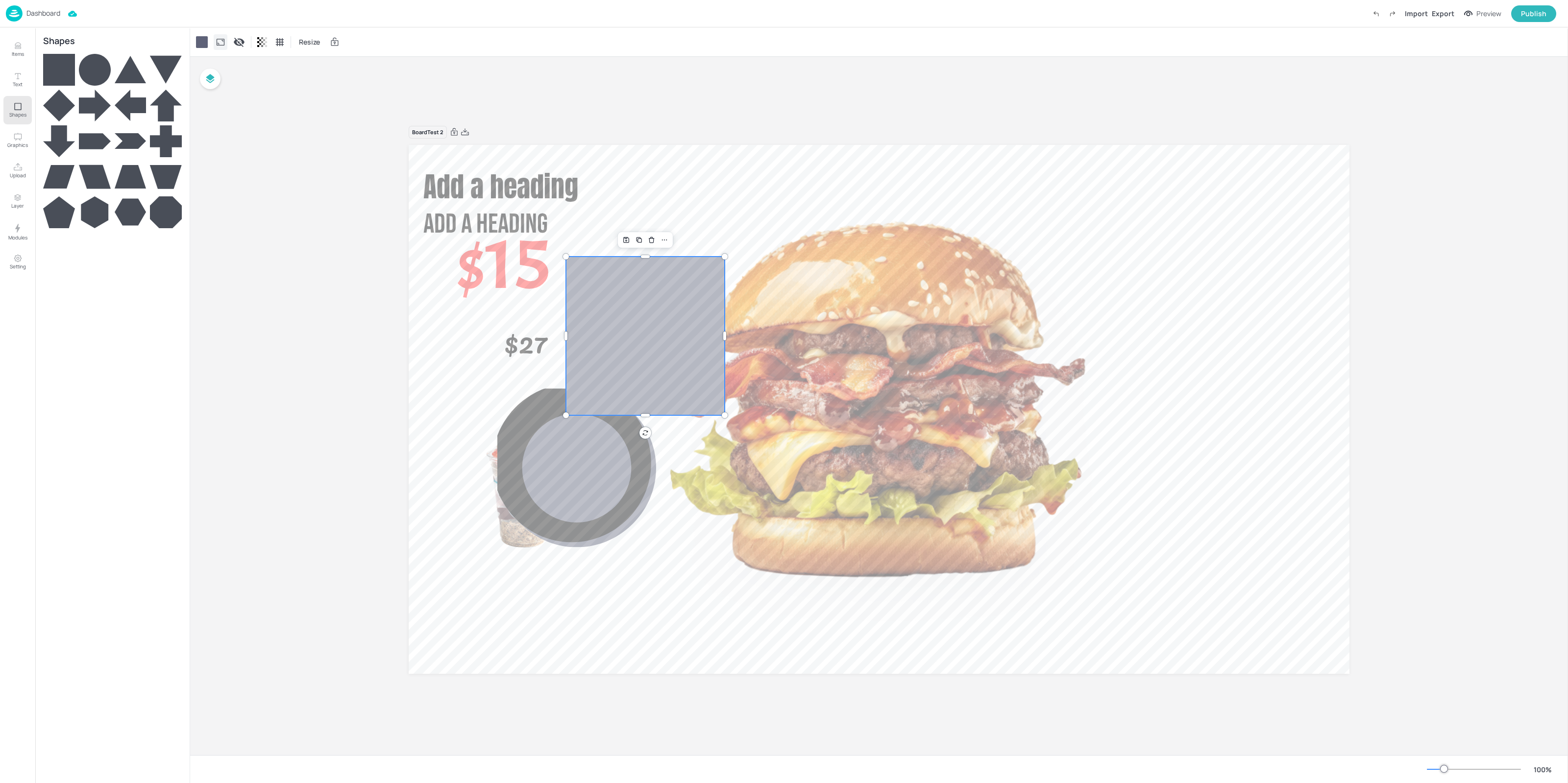
click at [217, 50] on div "Resize" at bounding box center [879, 41] width 1378 height 29
click at [219, 43] on icon at bounding box center [220, 42] width 10 height 10
type input "3"
click at [225, 104] on div at bounding box center [225, 102] width 8 height 8
click at [762, 163] on div at bounding box center [879, 409] width 941 height 529
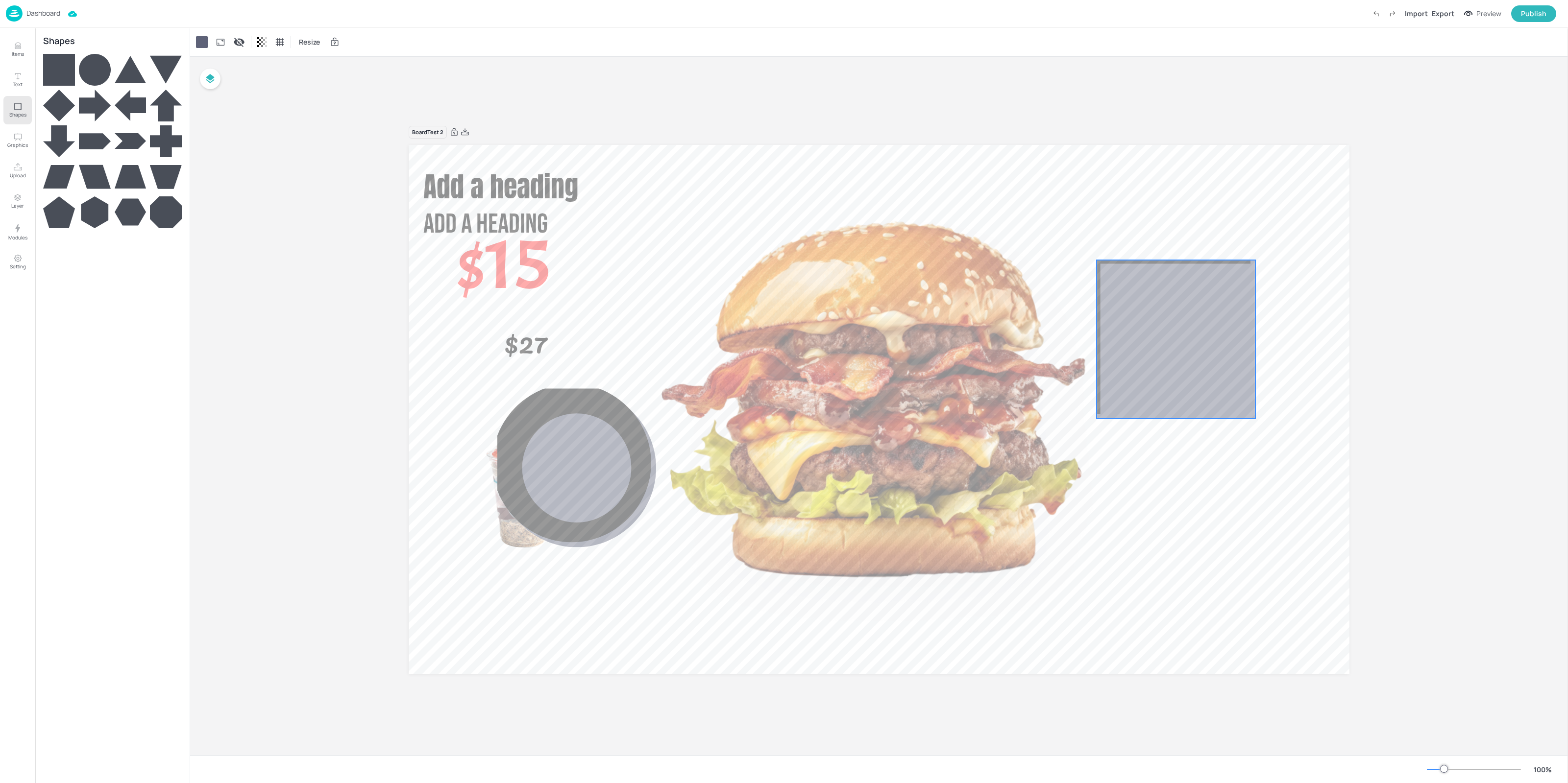
drag, startPoint x: 803, startPoint y: 377, endPoint x: 1214, endPoint y: 333, distance: 413.3
click at [1214, 333] on icon "0" at bounding box center [1176, 339] width 159 height 159
click at [1159, 310] on icon "0" at bounding box center [1177, 339] width 159 height 159
click at [202, 43] on div at bounding box center [201, 42] width 12 height 12
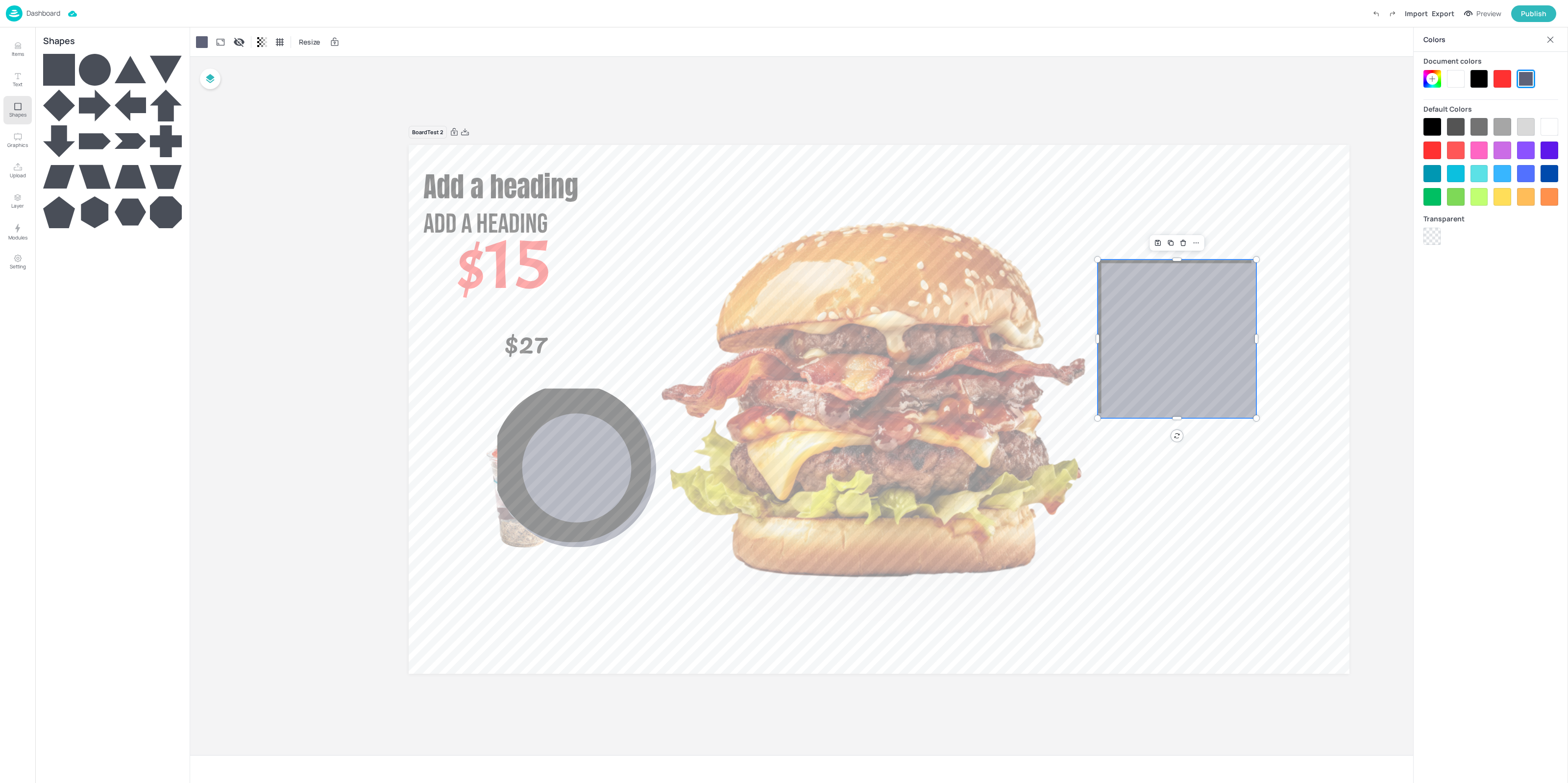
click at [1437, 237] on div at bounding box center [1432, 236] width 17 height 17
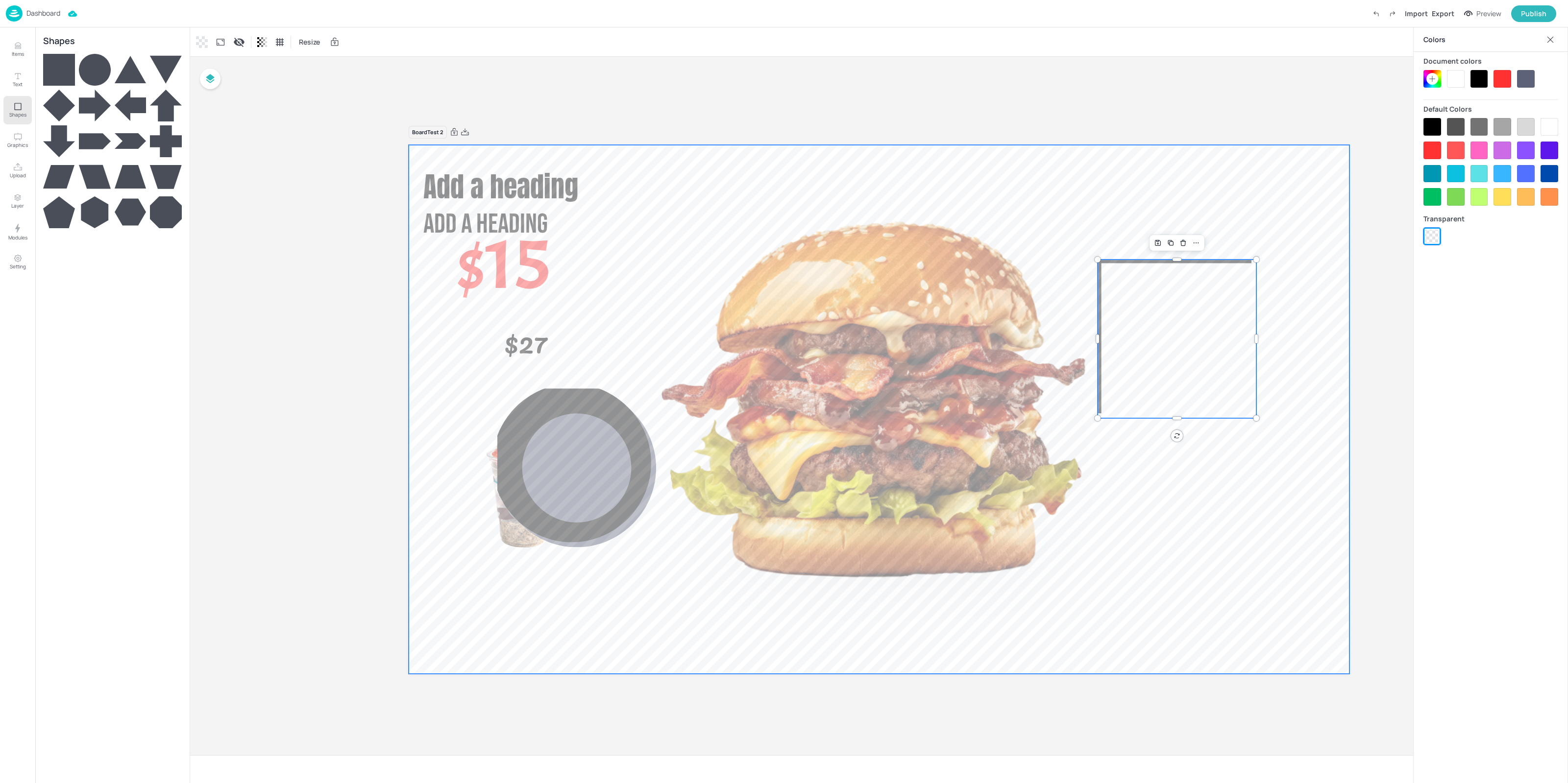
click at [1232, 311] on icon "0" at bounding box center [1177, 339] width 159 height 159
click at [1270, 245] on div at bounding box center [879, 409] width 941 height 529
click at [553, 456] on icon "0" at bounding box center [576, 468] width 159 height 159
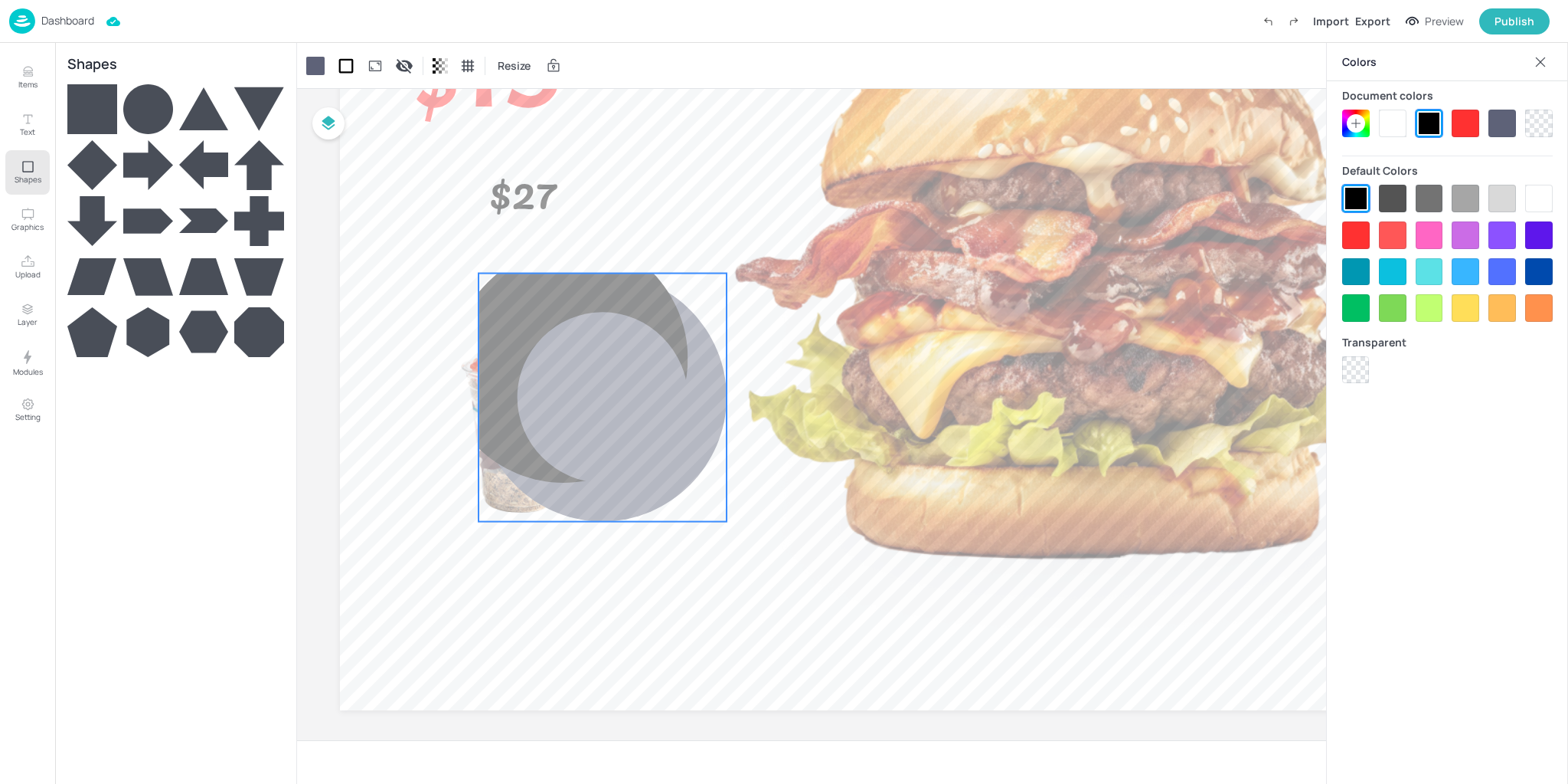
scroll to position [267, 0]
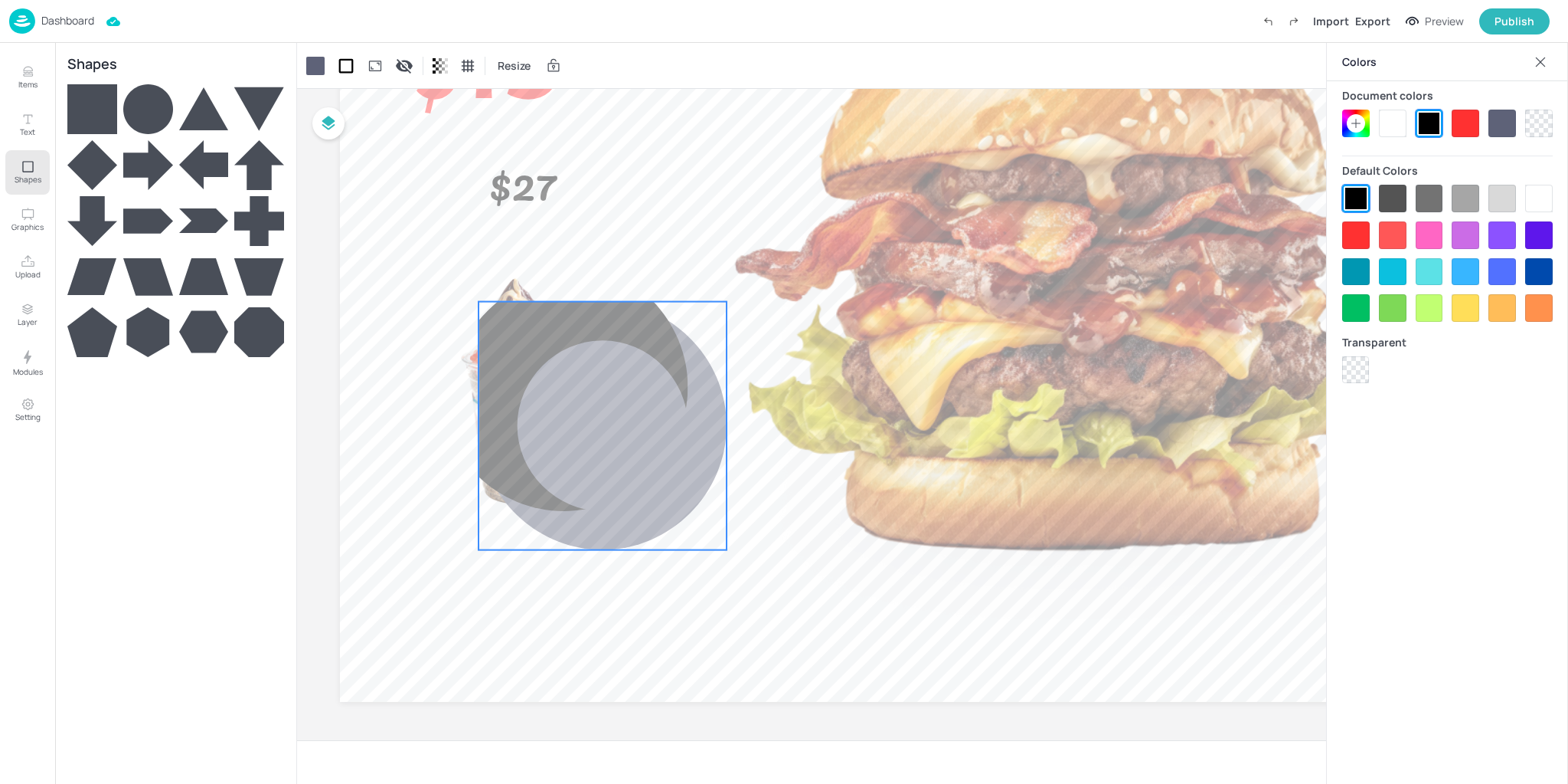
click at [151, 117] on icon at bounding box center [148, 109] width 49 height 49
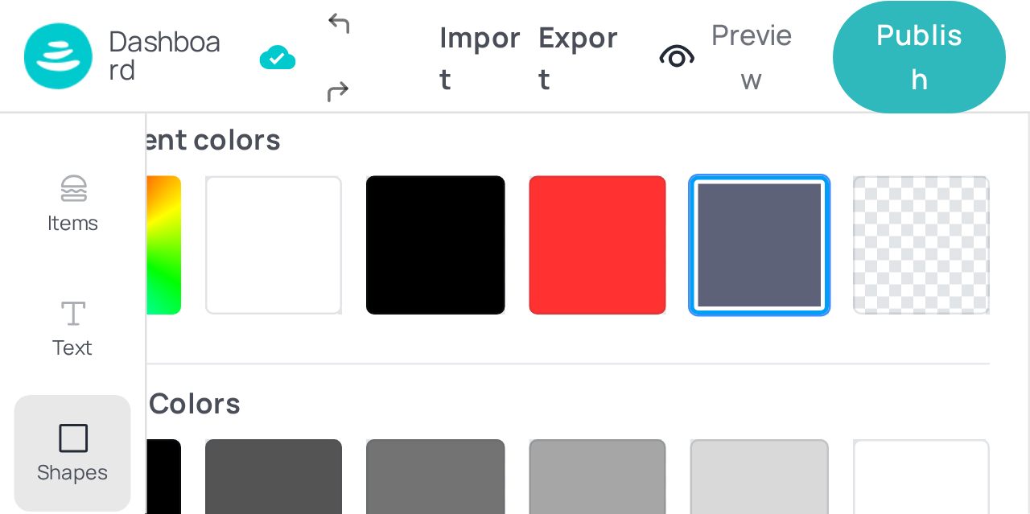
scroll to position [151, 0]
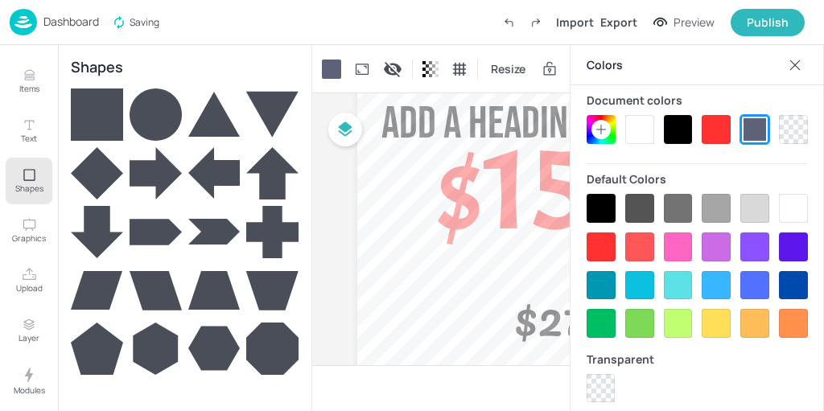
click at [795, 63] on icon at bounding box center [795, 65] width 16 height 16
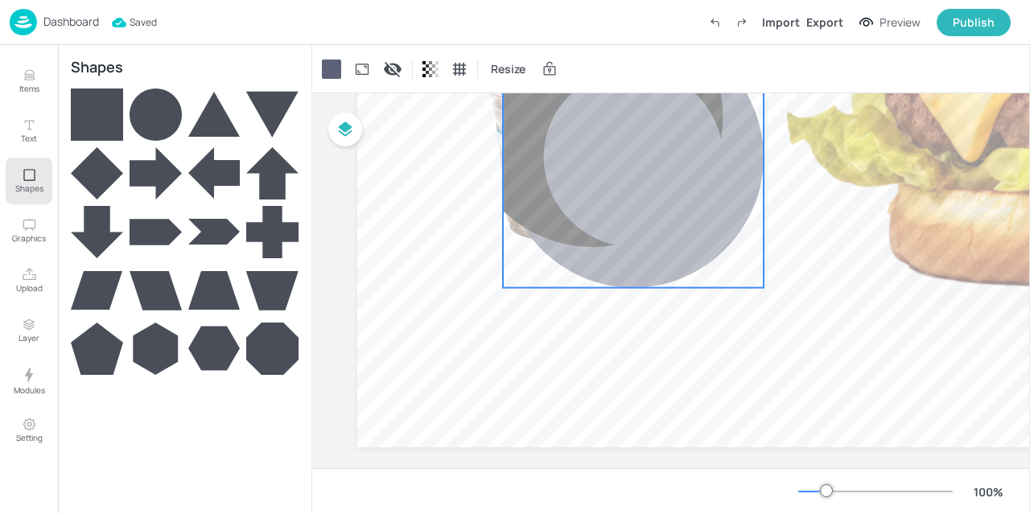
scroll to position [591, 0]
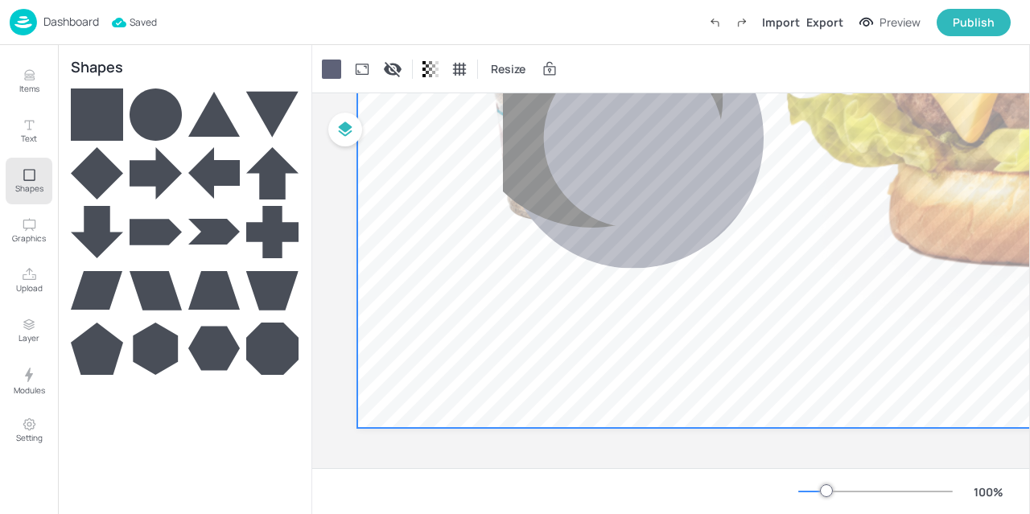
click at [609, 246] on icon "0" at bounding box center [633, 138] width 261 height 261
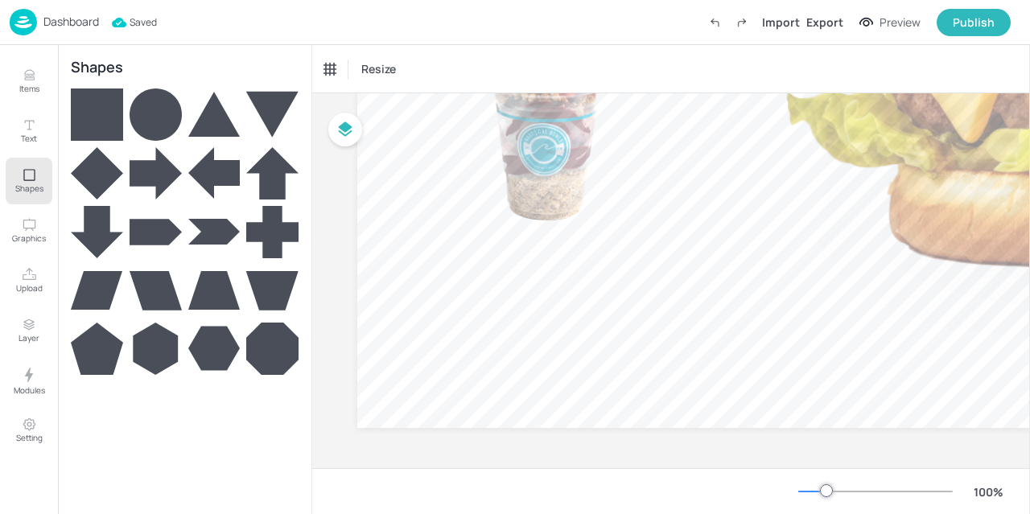
click at [212, 226] on icon at bounding box center [214, 232] width 52 height 26
click at [289, 233] on icon at bounding box center [272, 232] width 52 height 52
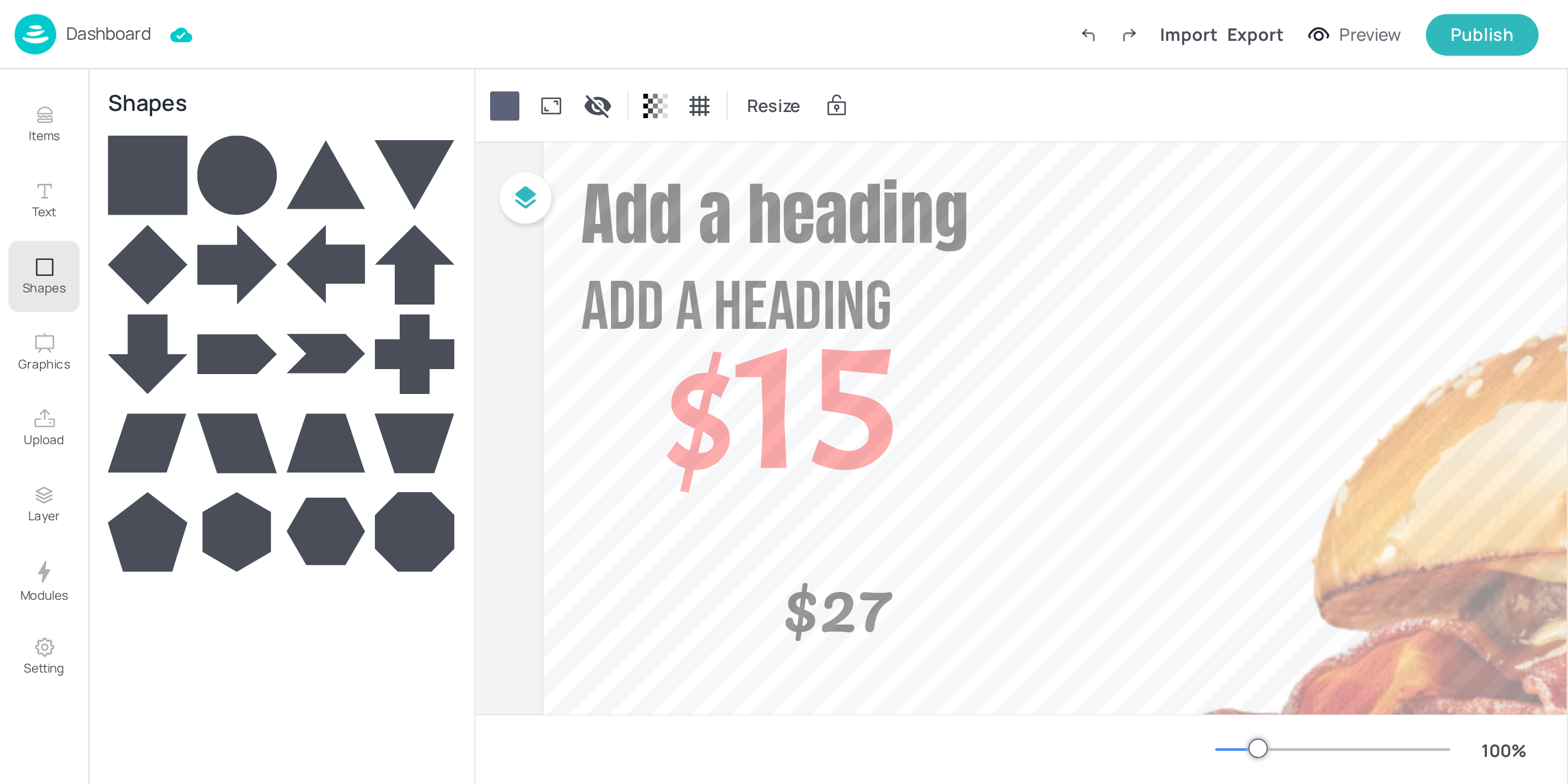
scroll to position [0, 0]
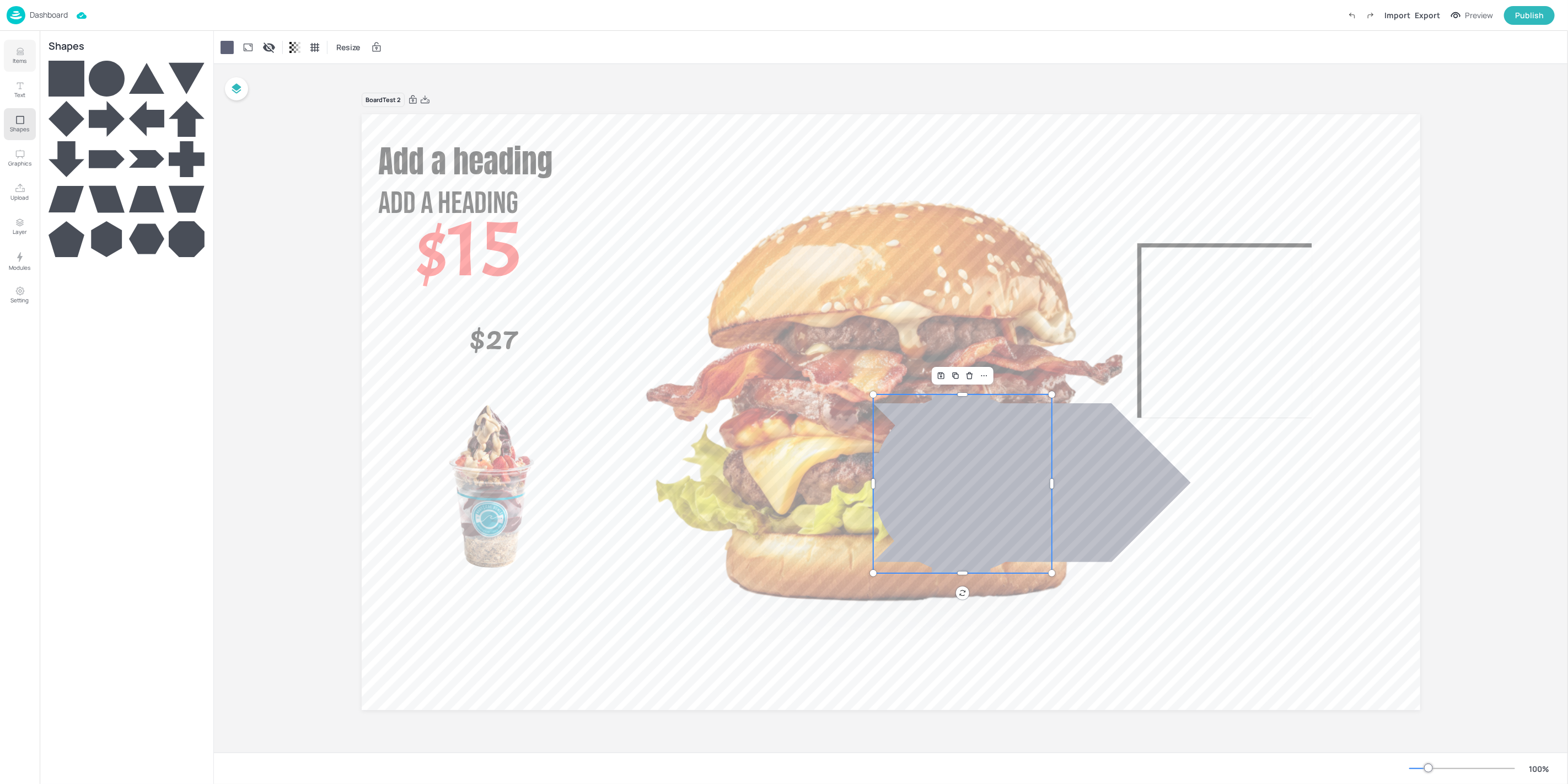
click at [28, 58] on button "Items" at bounding box center [20, 56] width 32 height 32
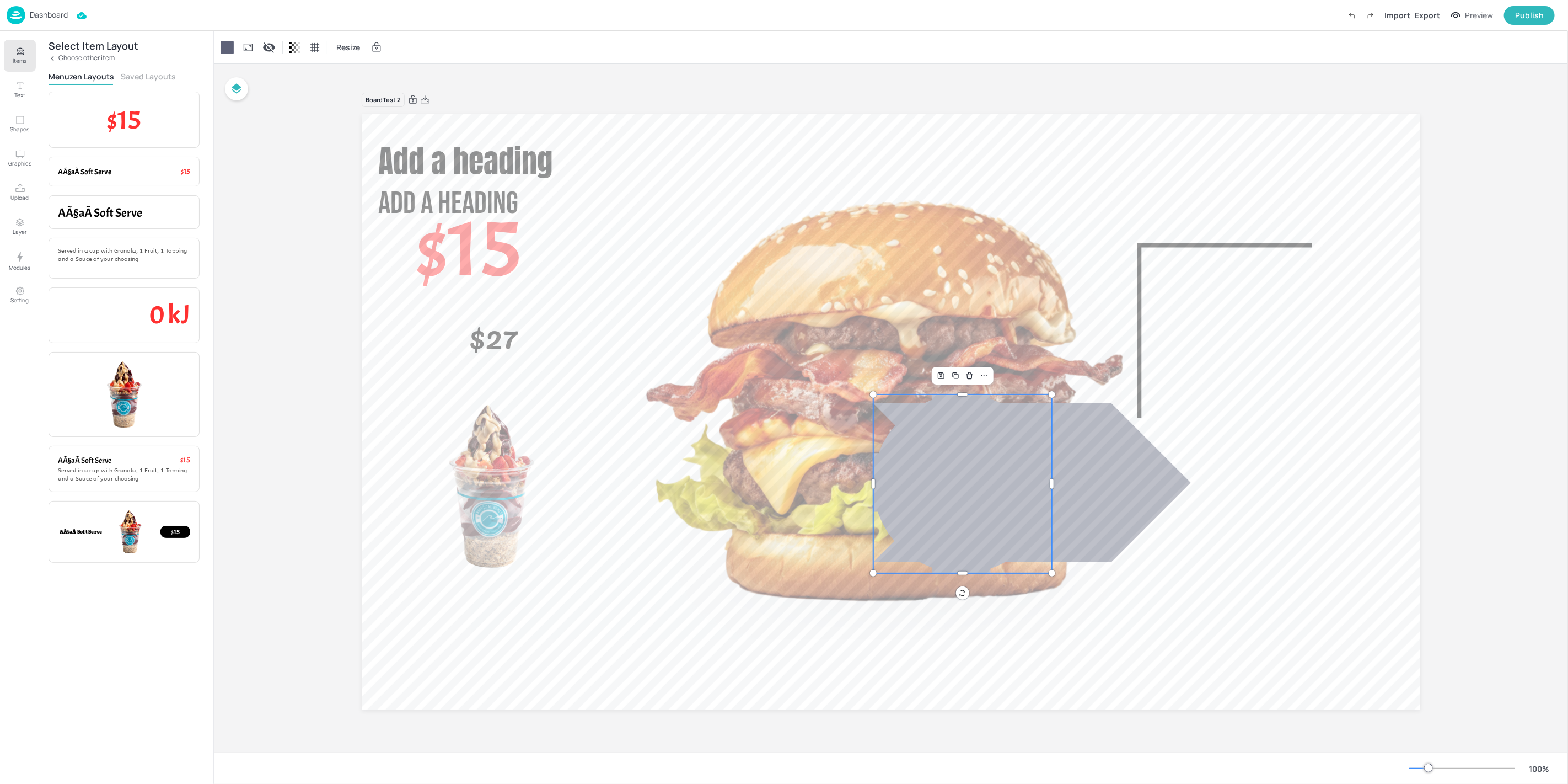
click at [12, 16] on img at bounding box center [16, 15] width 18 height 19
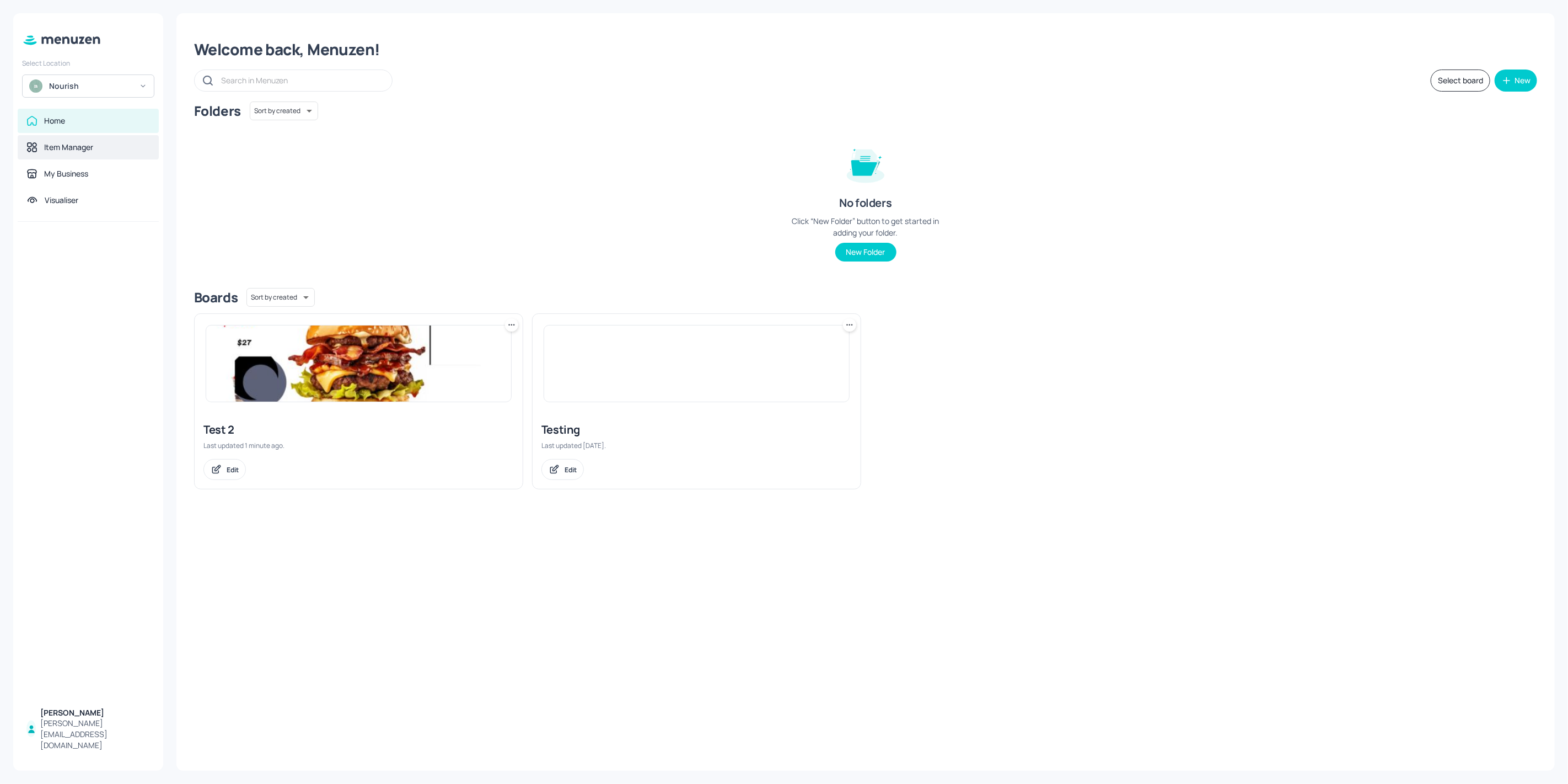
click at [47, 156] on div "Item Manager" at bounding box center [88, 147] width 141 height 24
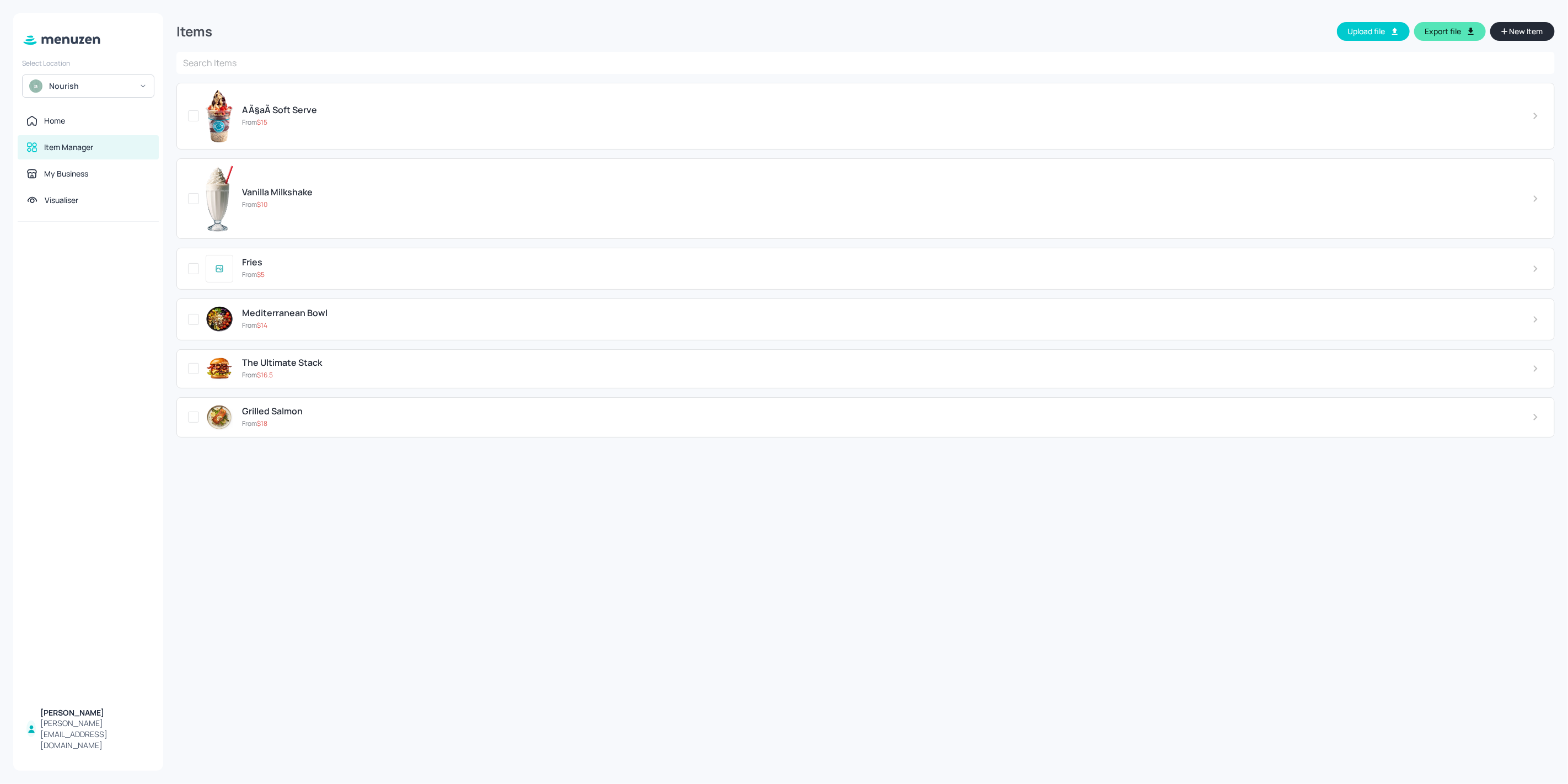
click at [301, 188] on span "Vanilla Milkshake" at bounding box center [277, 192] width 71 height 10
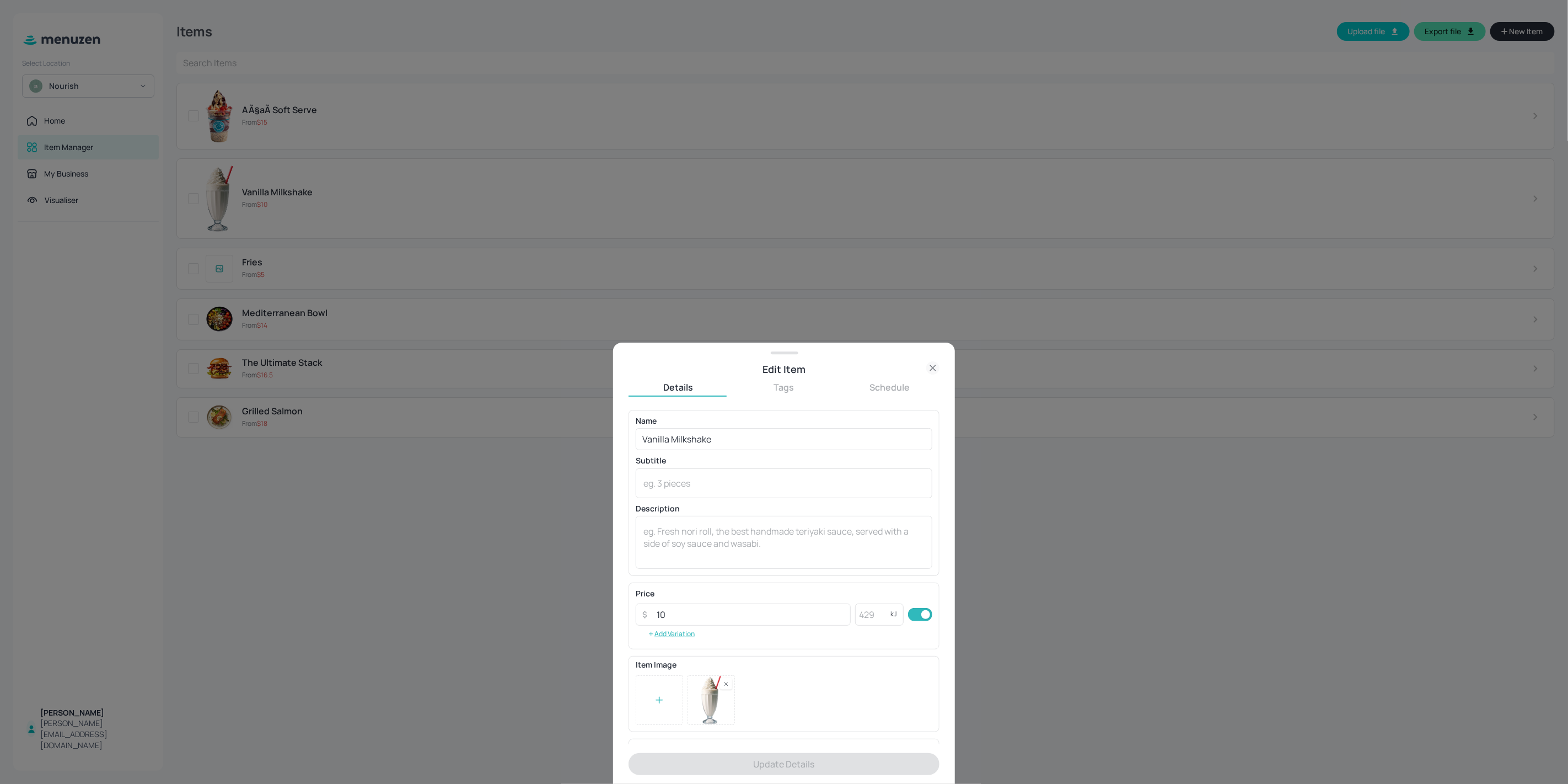
click at [347, 511] on div at bounding box center [784, 392] width 1568 height 784
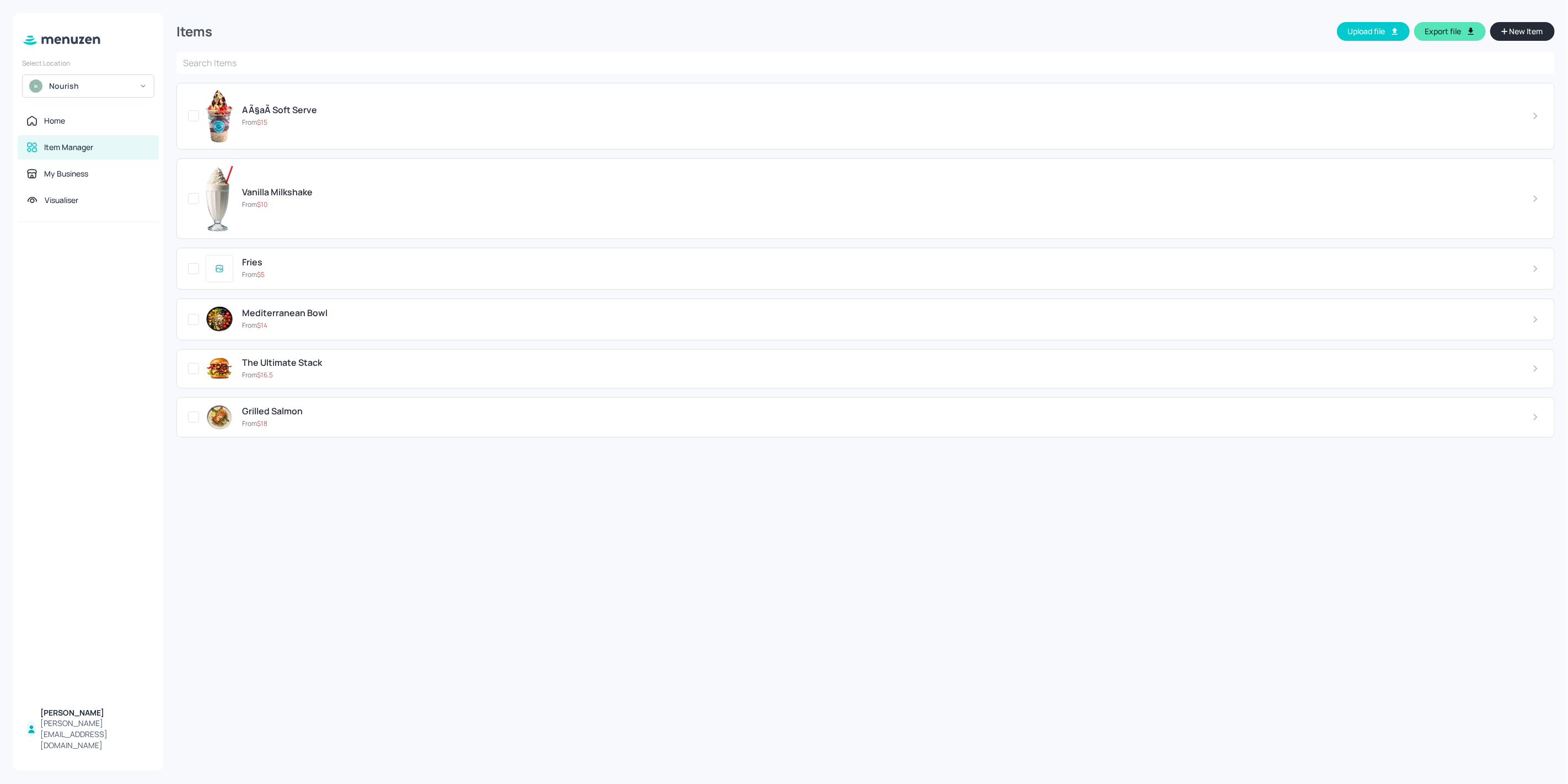
click at [1538, 19] on div "Items Upload file Export file New Item" at bounding box center [866, 32] width 1379 height 38
click at [1532, 26] on span "New Item" at bounding box center [1526, 32] width 36 height 12
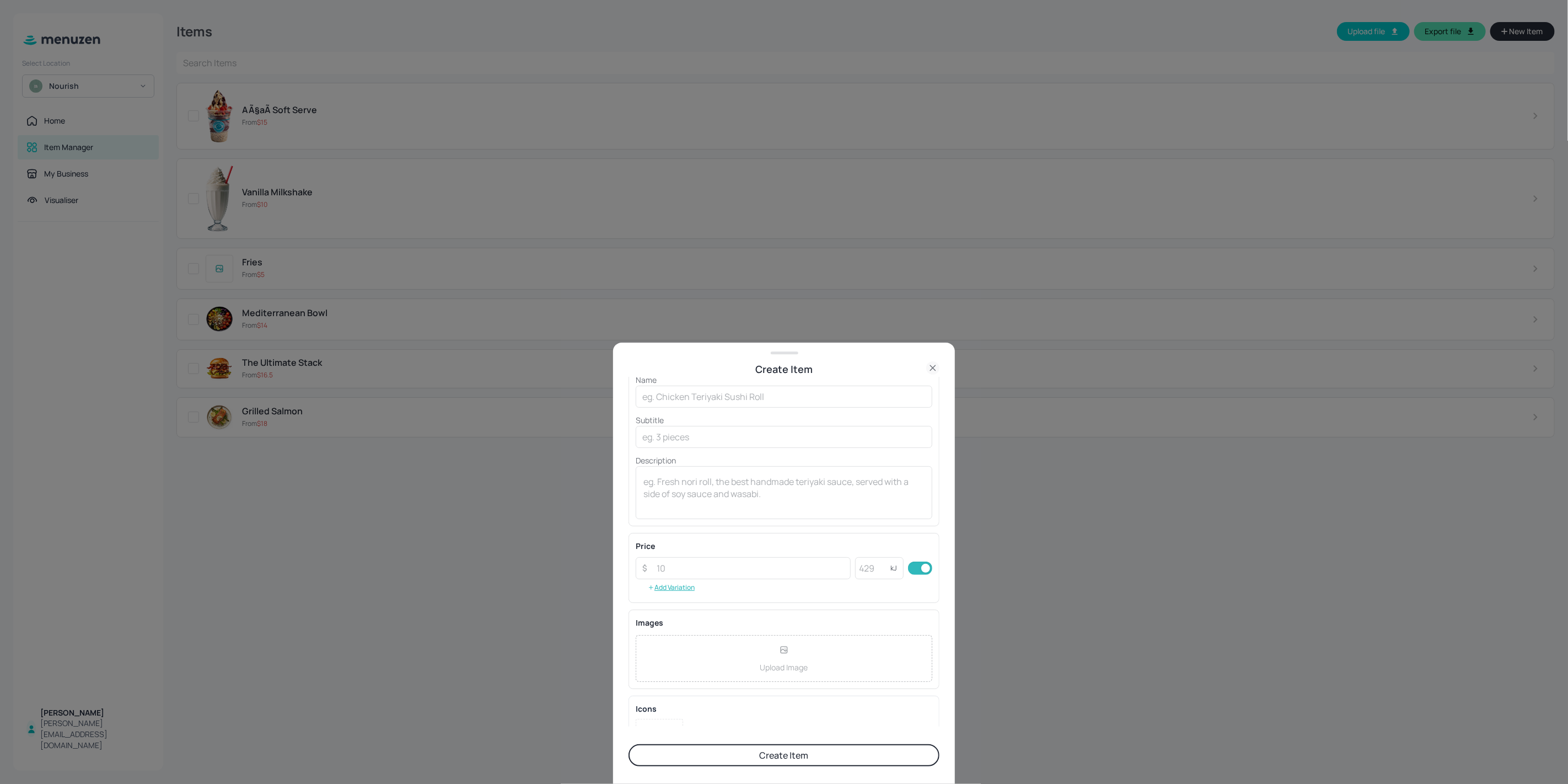
scroll to position [84, 0]
drag, startPoint x: 519, startPoint y: 474, endPoint x: 447, endPoint y: 475, distance: 72.0
click at [519, 474] on div at bounding box center [784, 392] width 1568 height 784
